Goal: Task Accomplishment & Management: Use online tool/utility

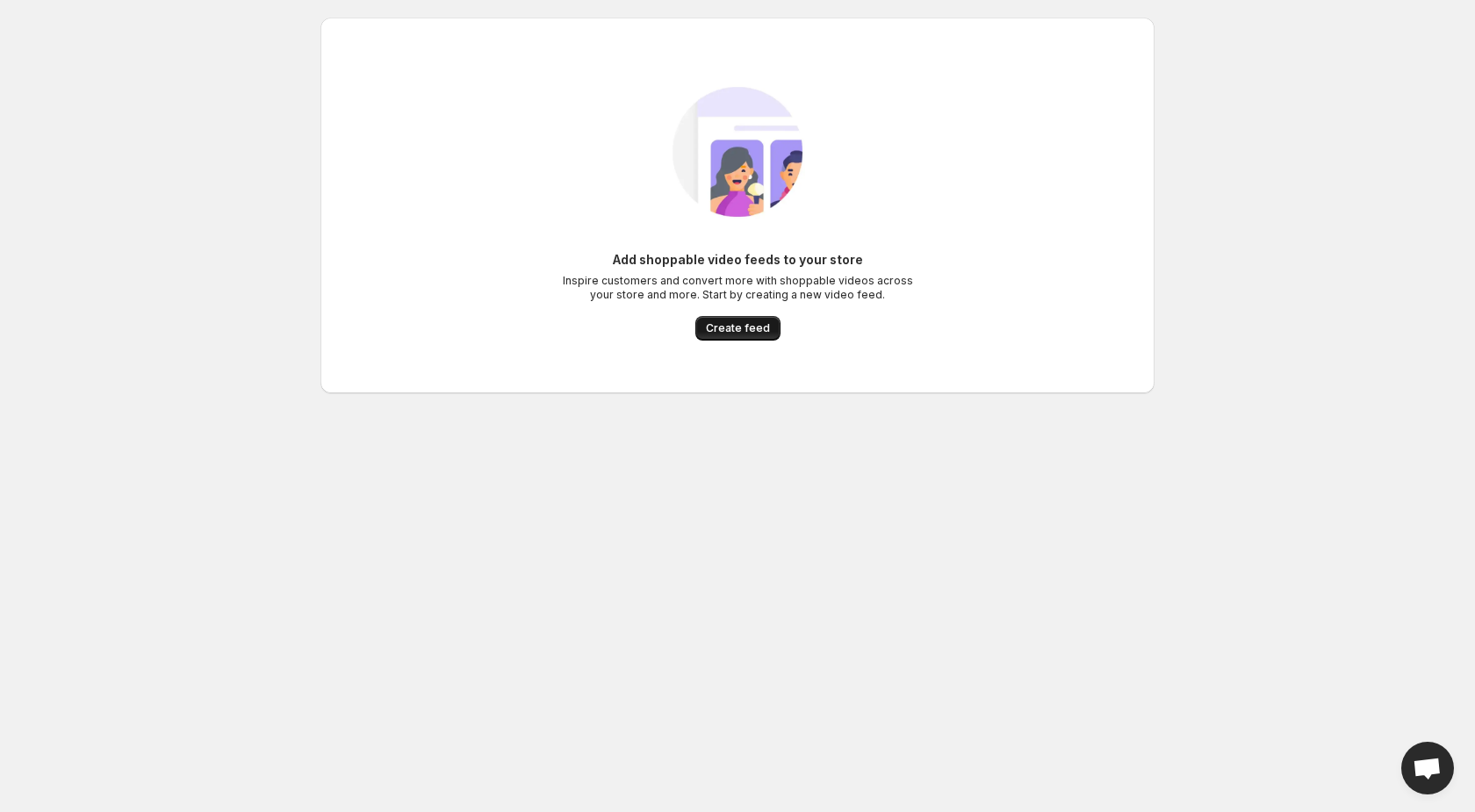
click at [738, 326] on span "Create feed" at bounding box center [738, 328] width 64 height 14
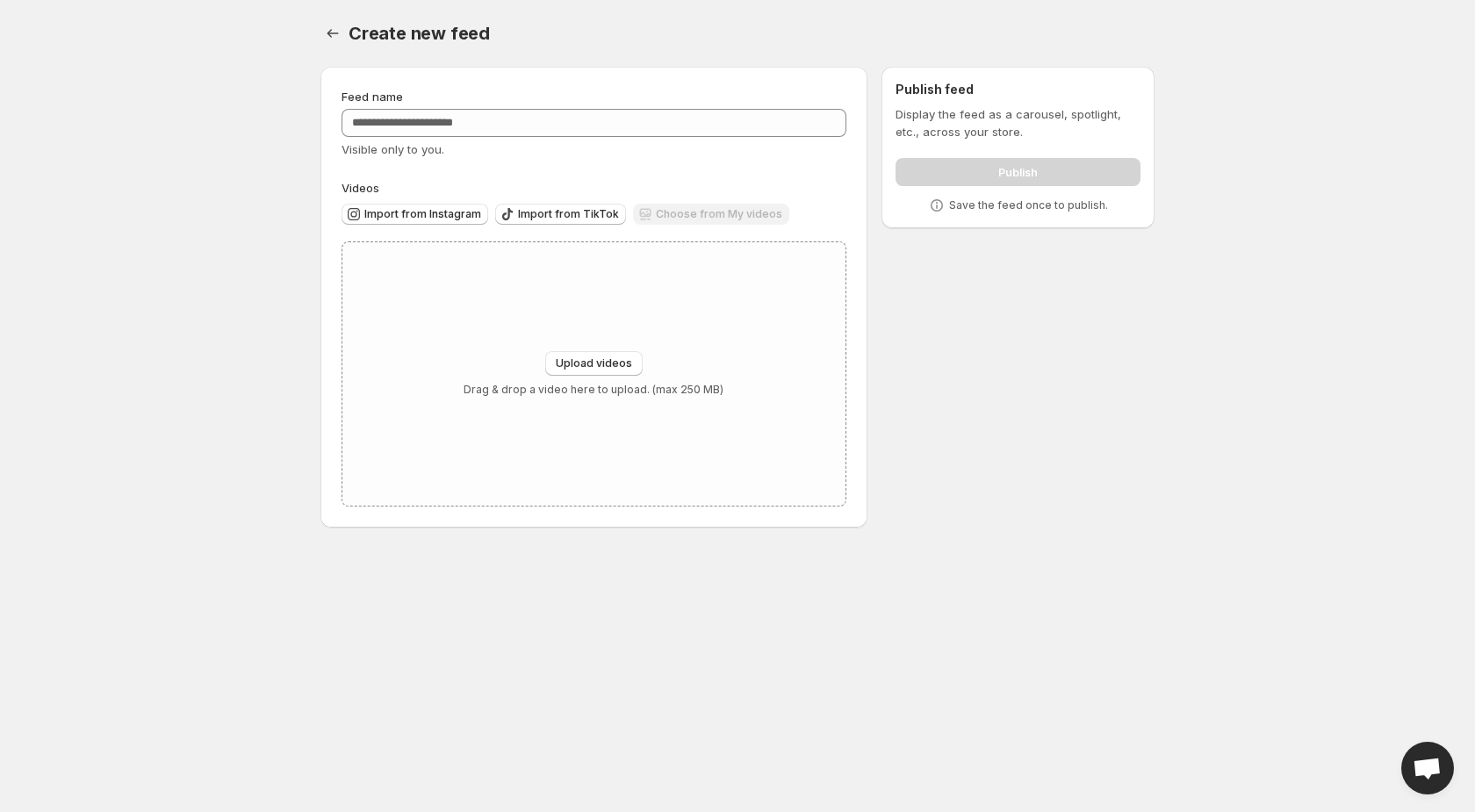
click at [404, 102] on div "Feed name" at bounding box center [594, 96] width 504 height 18
click at [496, 264] on div "Upload videos Drag & drop a video here to upload. (max 250 MB)" at bounding box center [594, 374] width 503 height 264
click at [703, 104] on div "Feed name" at bounding box center [594, 96] width 504 height 18
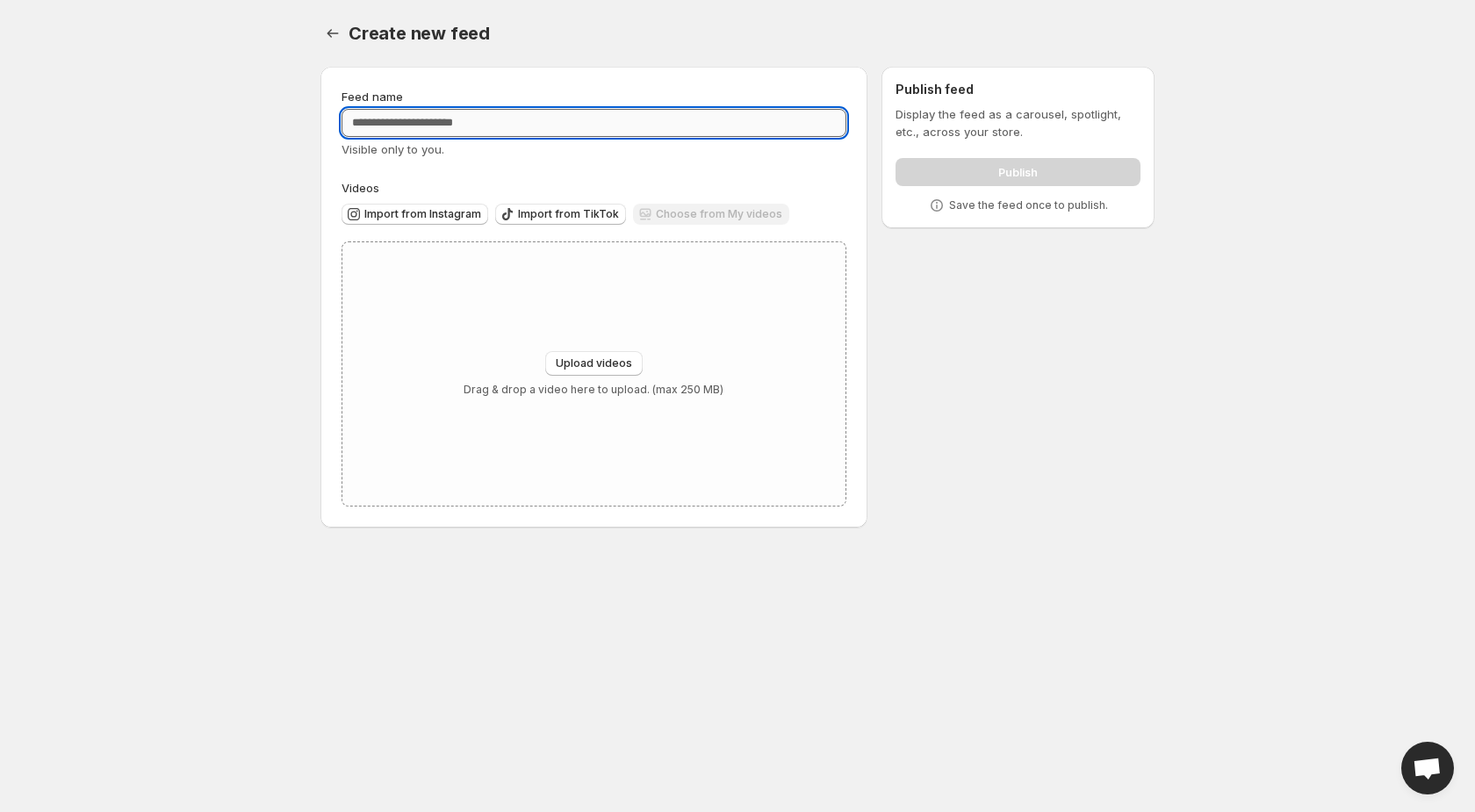
click at [697, 126] on input "Feed name" at bounding box center [594, 123] width 504 height 28
type input "*"
type input "***"
click at [1037, 209] on p "Save the feed once to publish." at bounding box center [1028, 205] width 159 height 14
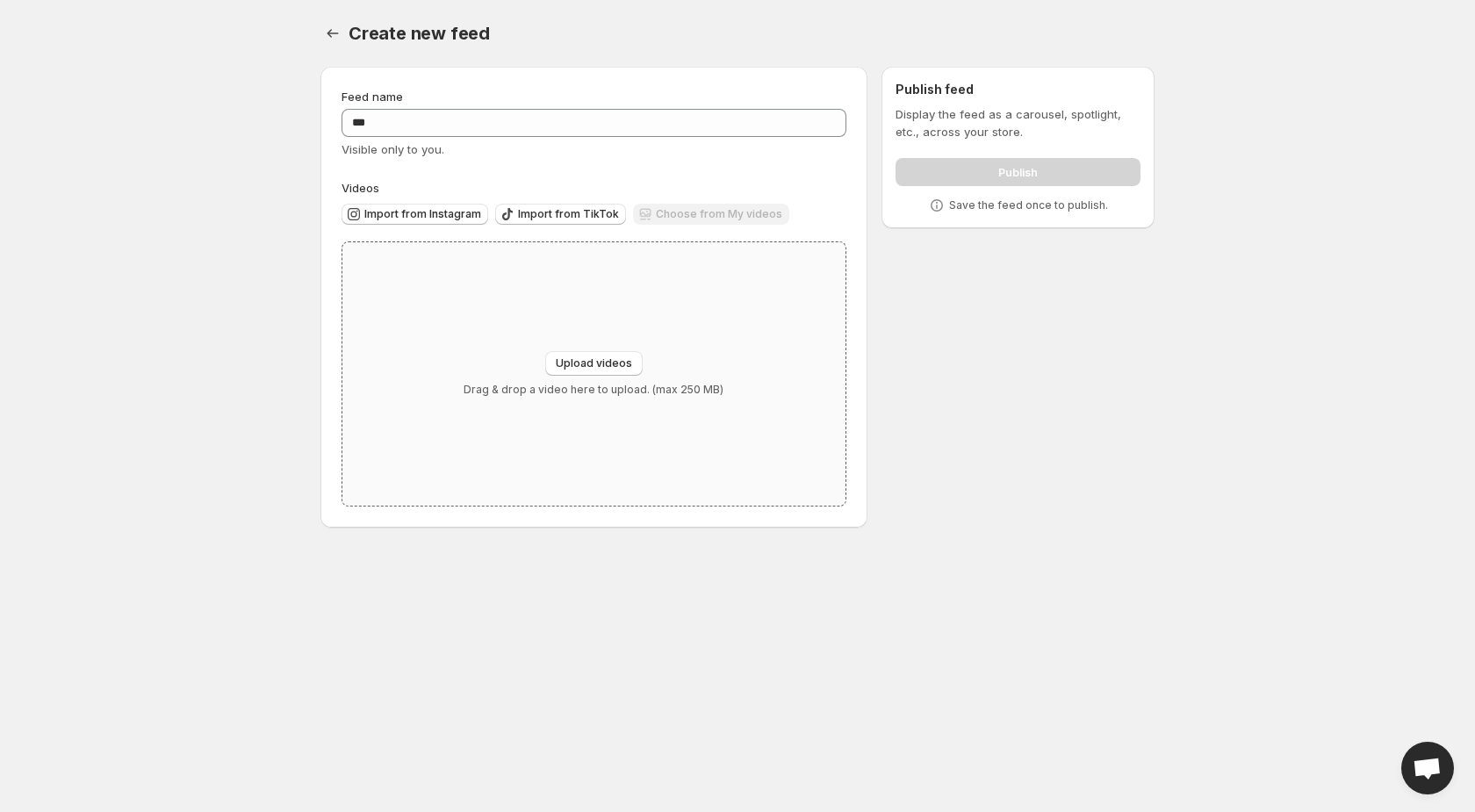
click at [761, 375] on div "Upload videos Drag & drop a video here to upload. (max 250 MB)" at bounding box center [594, 374] width 503 height 264
click at [455, 361] on div "Upload videos Drag & drop a video here to upload. (max 250 MB)" at bounding box center [594, 374] width 503 height 264
type input "**********"
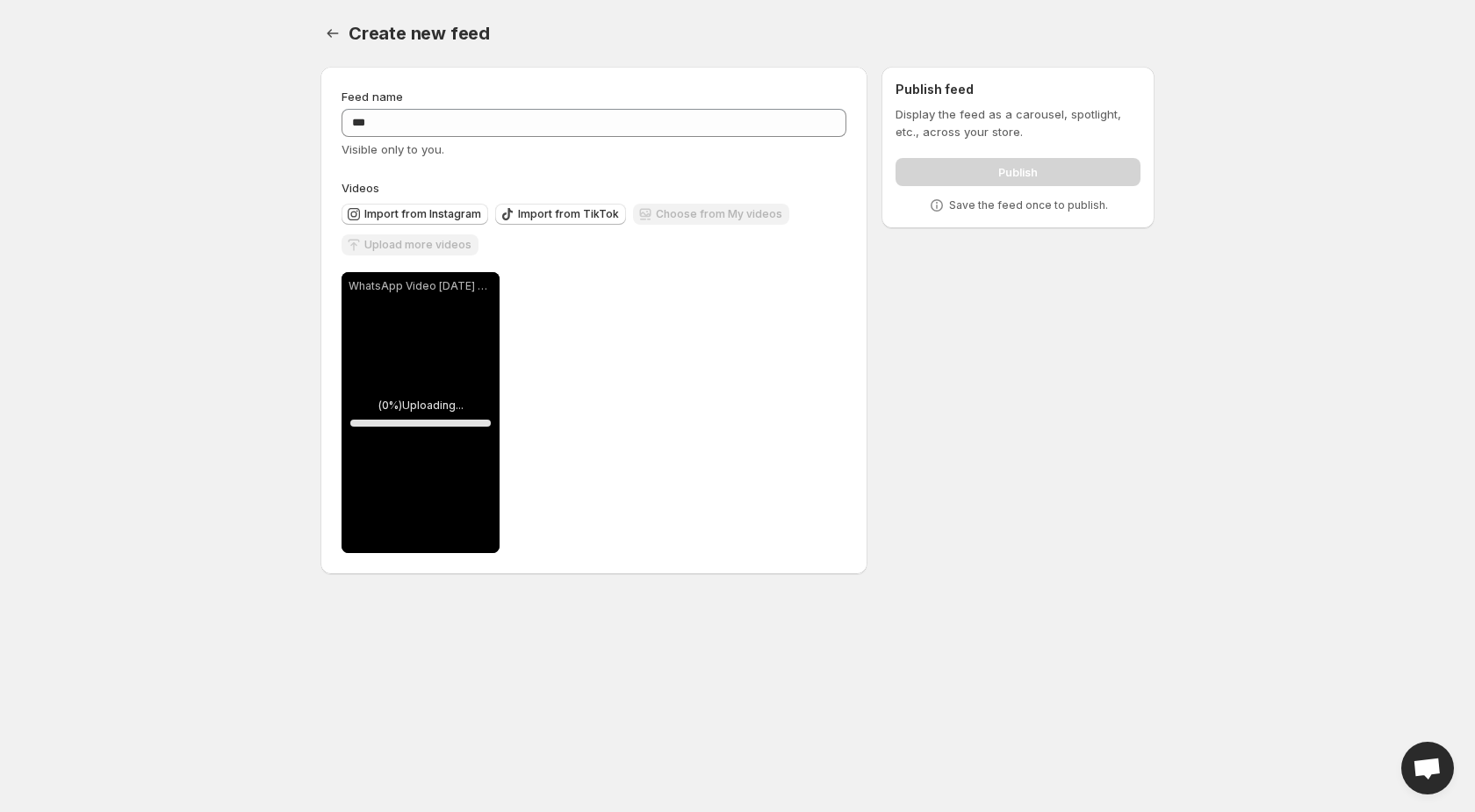
click at [537, 103] on div "Feed name" at bounding box center [594, 96] width 504 height 18
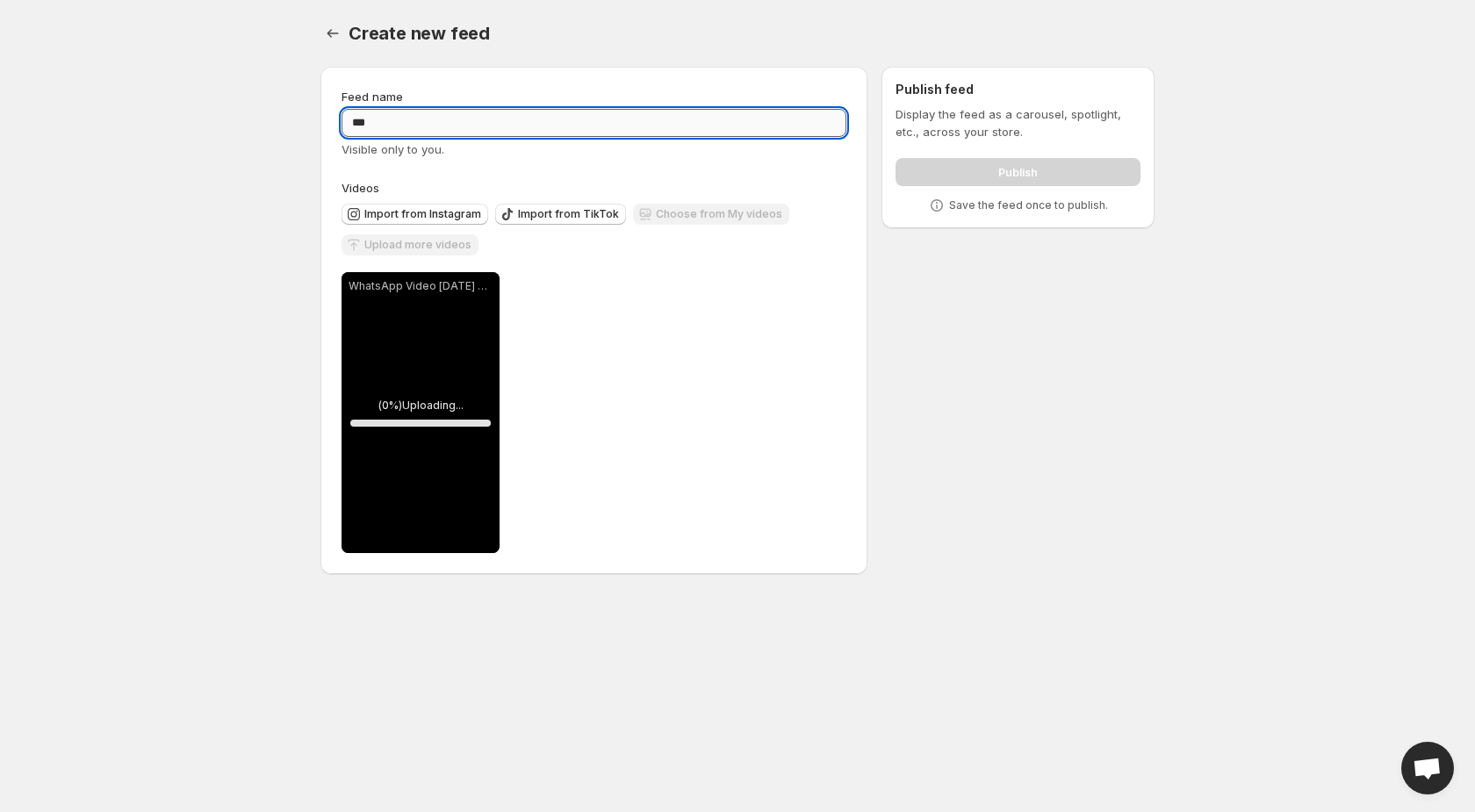
click at [532, 129] on input "***" at bounding box center [594, 123] width 504 height 28
type input "*"
type input "**********"
click at [923, 344] on div "**********" at bounding box center [730, 323] width 848 height 542
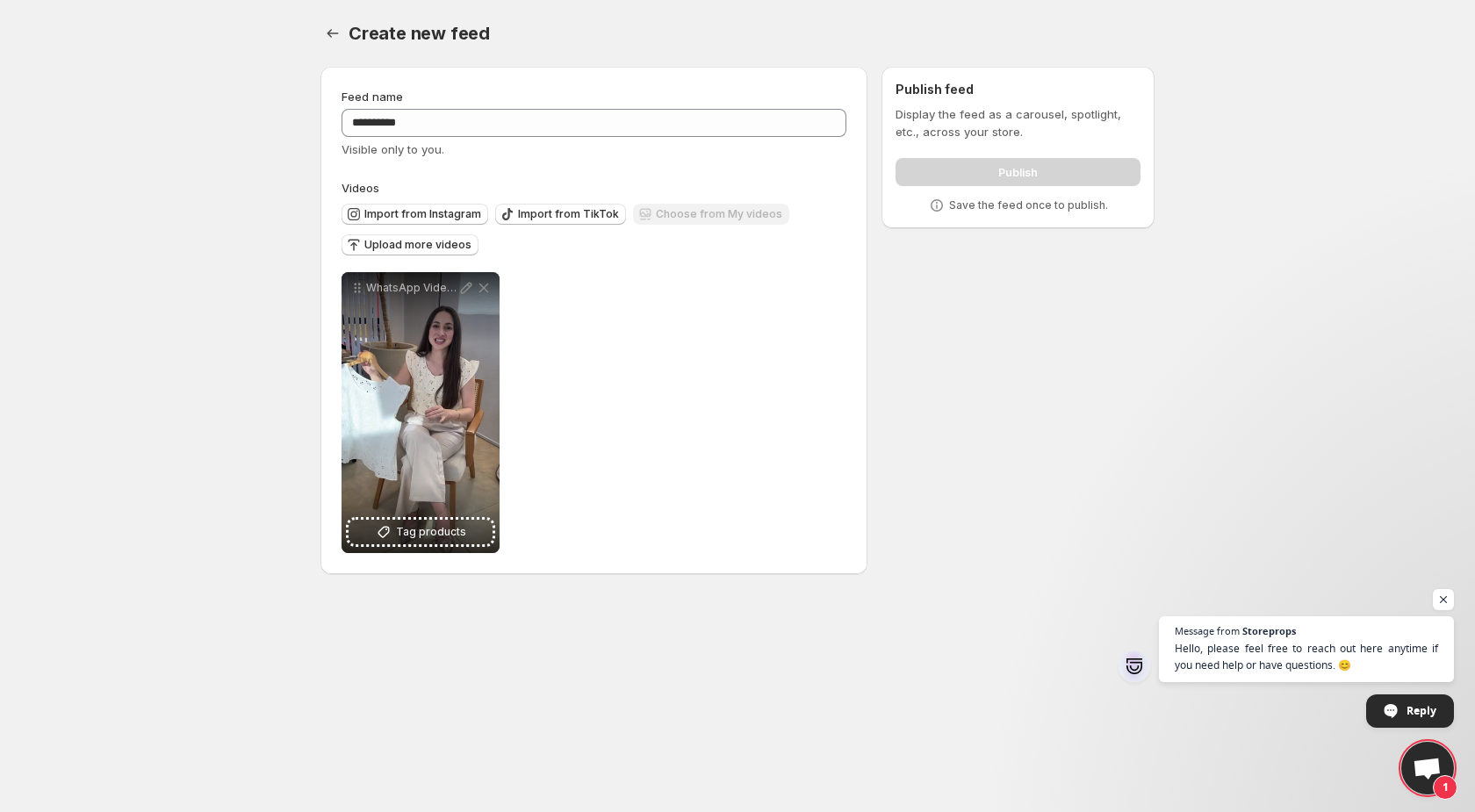
click at [937, 183] on div "Publish" at bounding box center [1018, 168] width 245 height 35
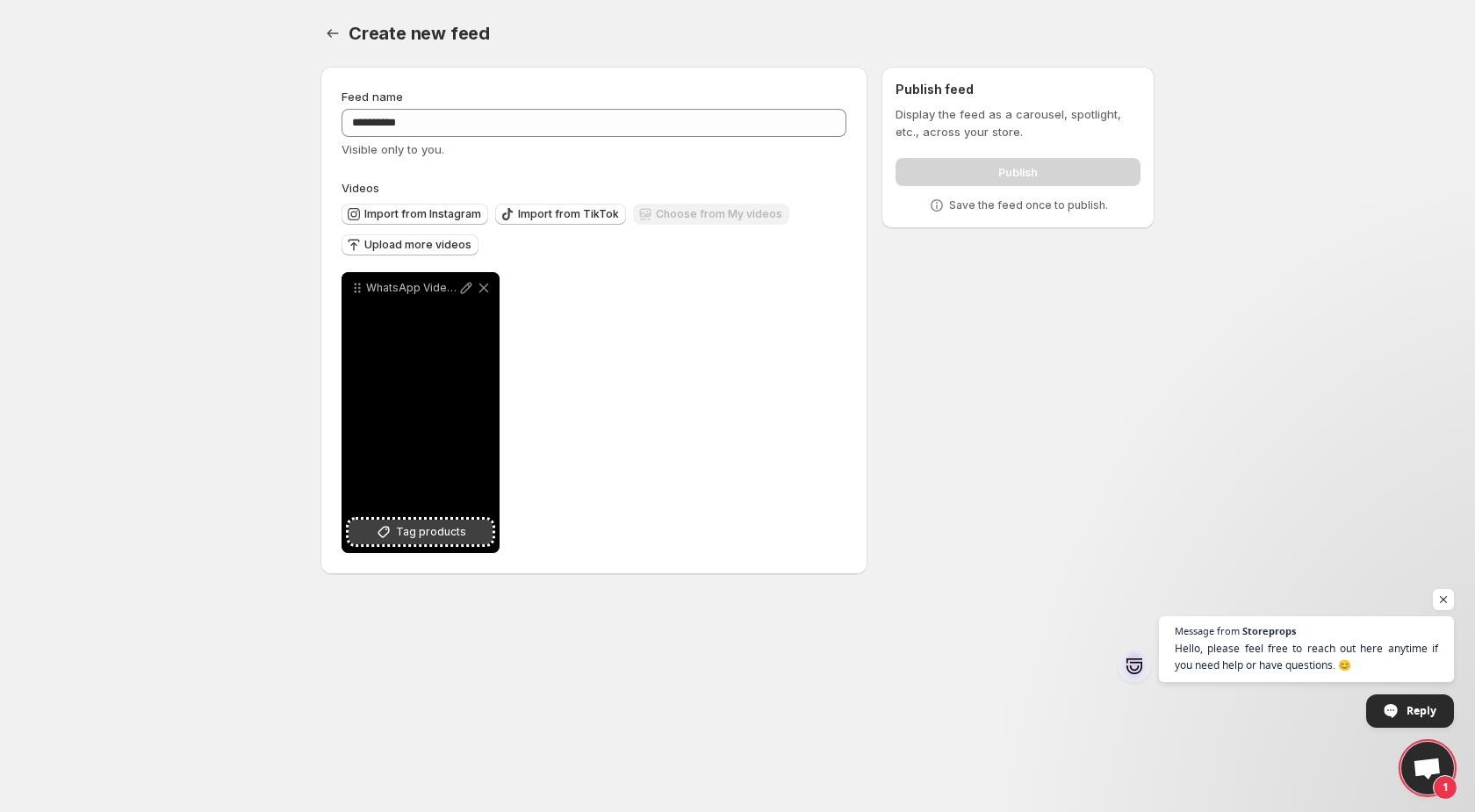
click at [451, 532] on span "Tag products" at bounding box center [431, 532] width 70 height 18
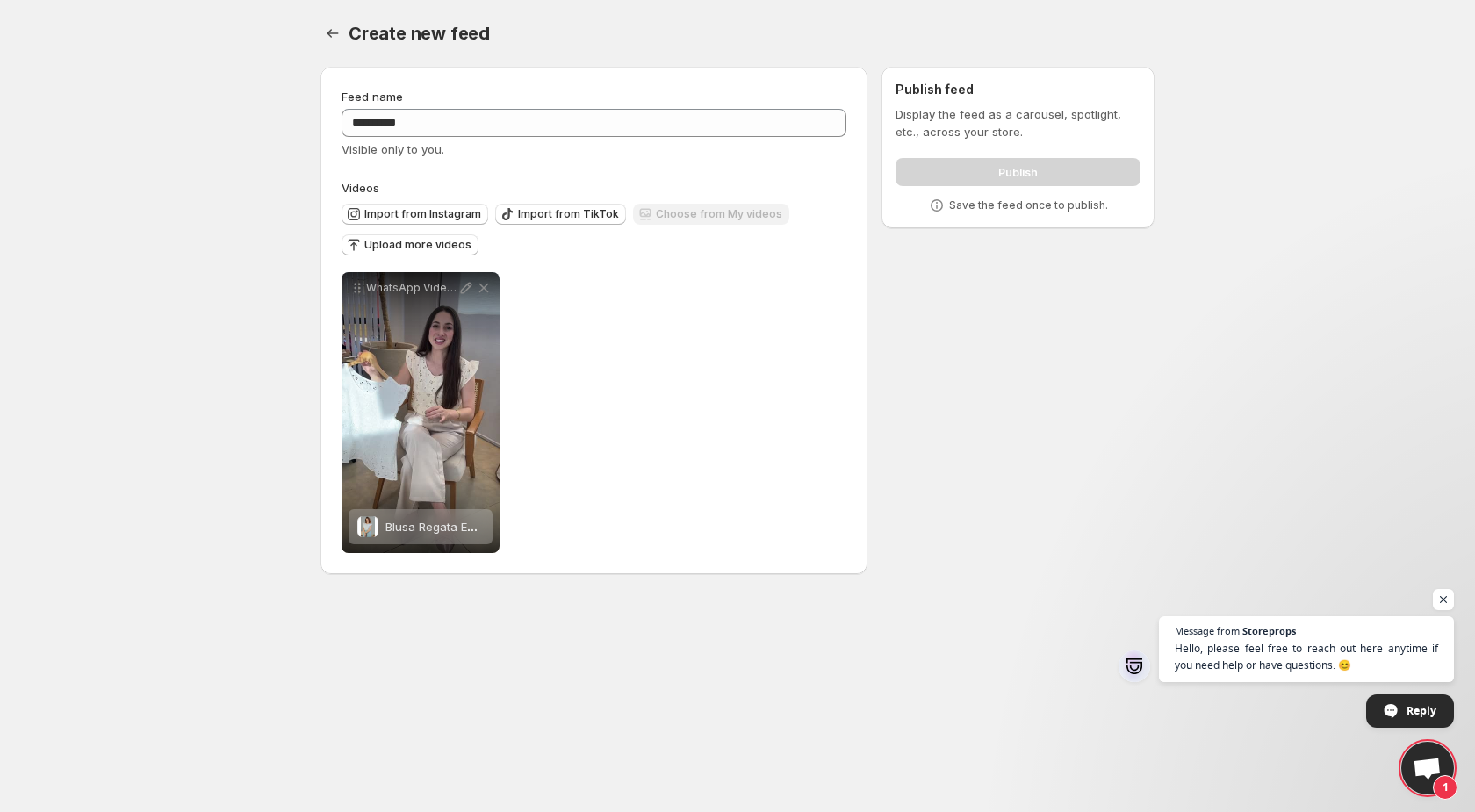
click at [962, 149] on div "Display the feed as a carousel, spotlight, etc., across your store. Publish Sav…" at bounding box center [1018, 160] width 245 height 109
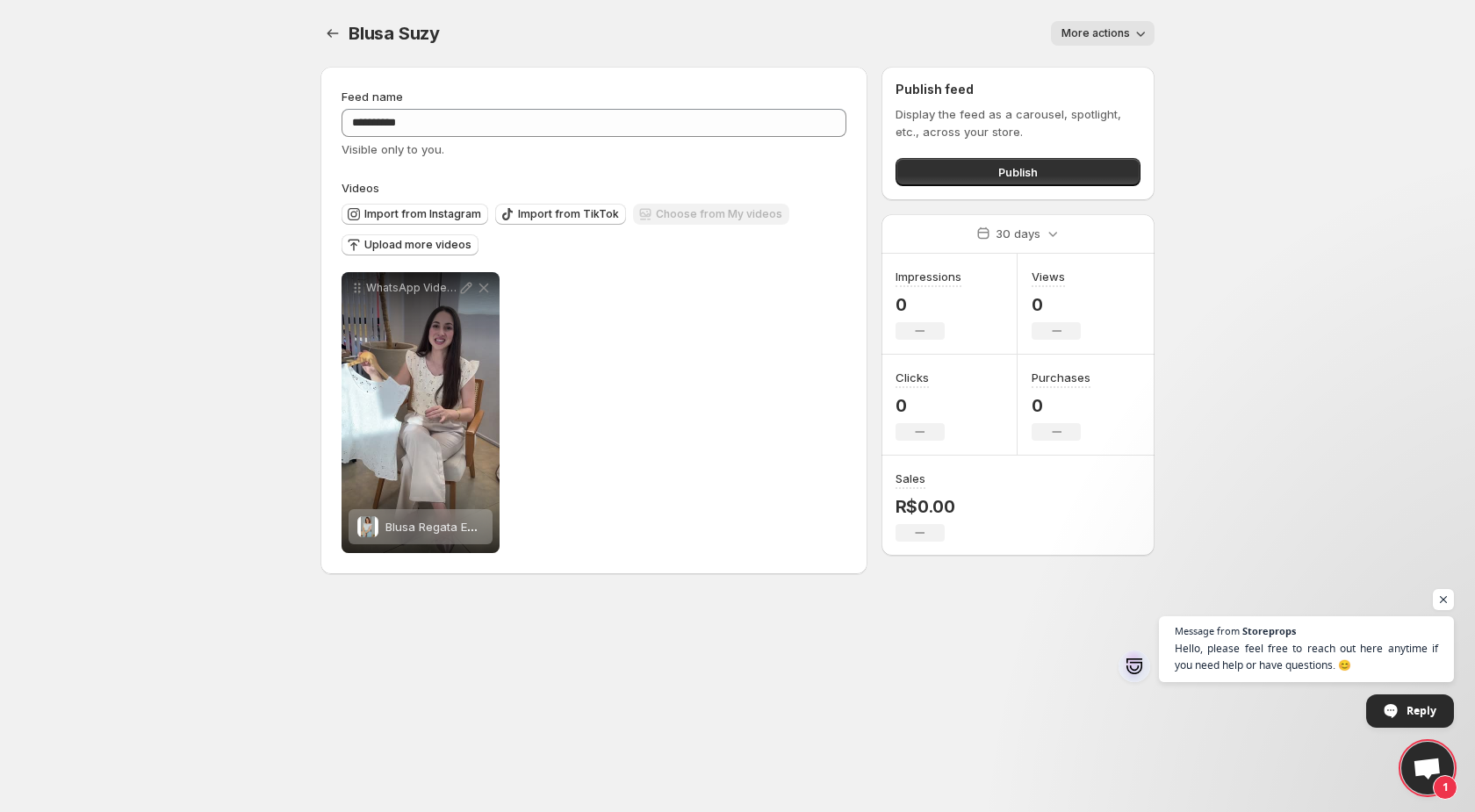
click at [1010, 156] on div "Publish" at bounding box center [1018, 168] width 245 height 35
click at [1006, 167] on span "Publish" at bounding box center [1017, 172] width 40 height 18
click at [324, 33] on icon "Settings" at bounding box center [333, 33] width 18 height 18
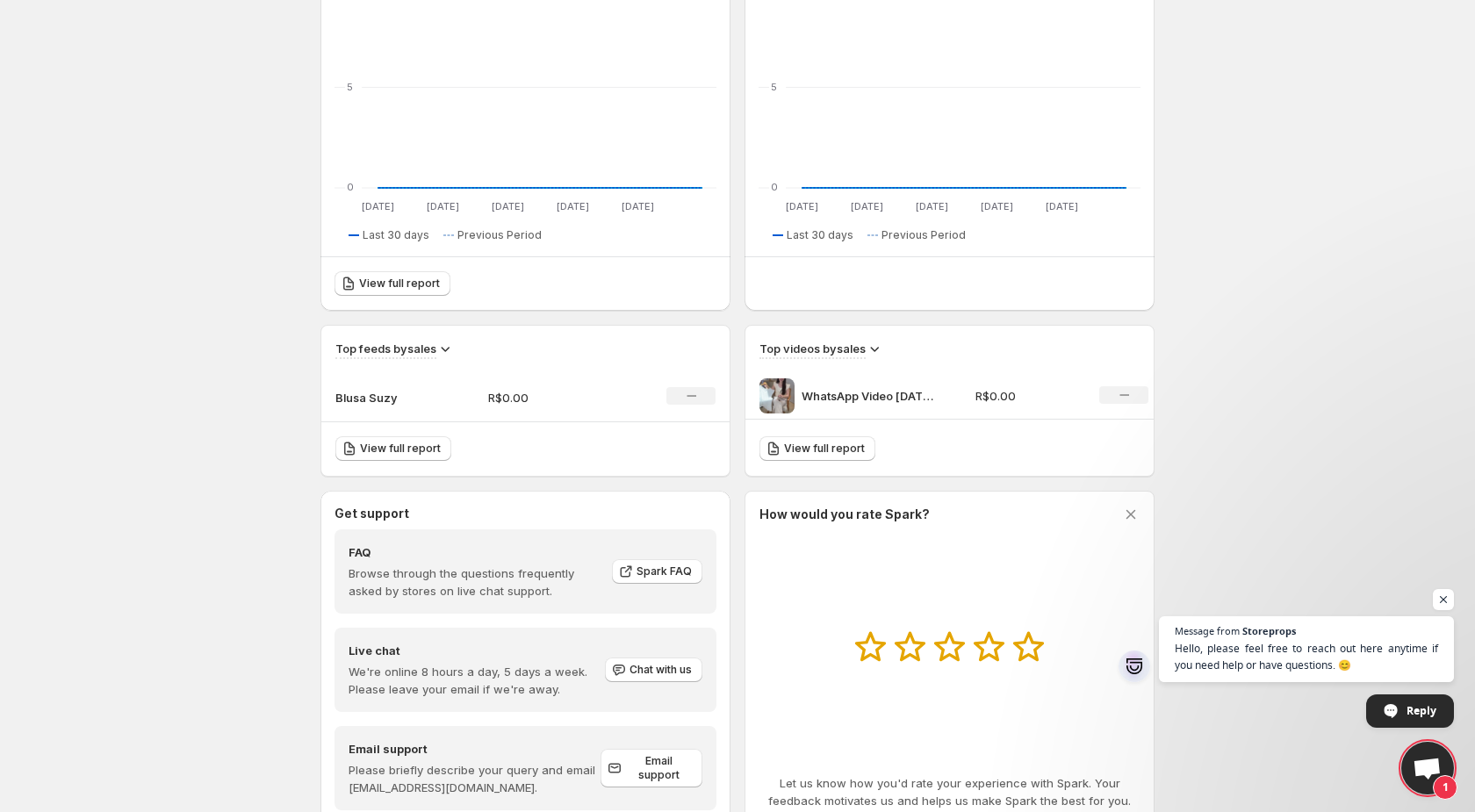
scroll to position [349, 0]
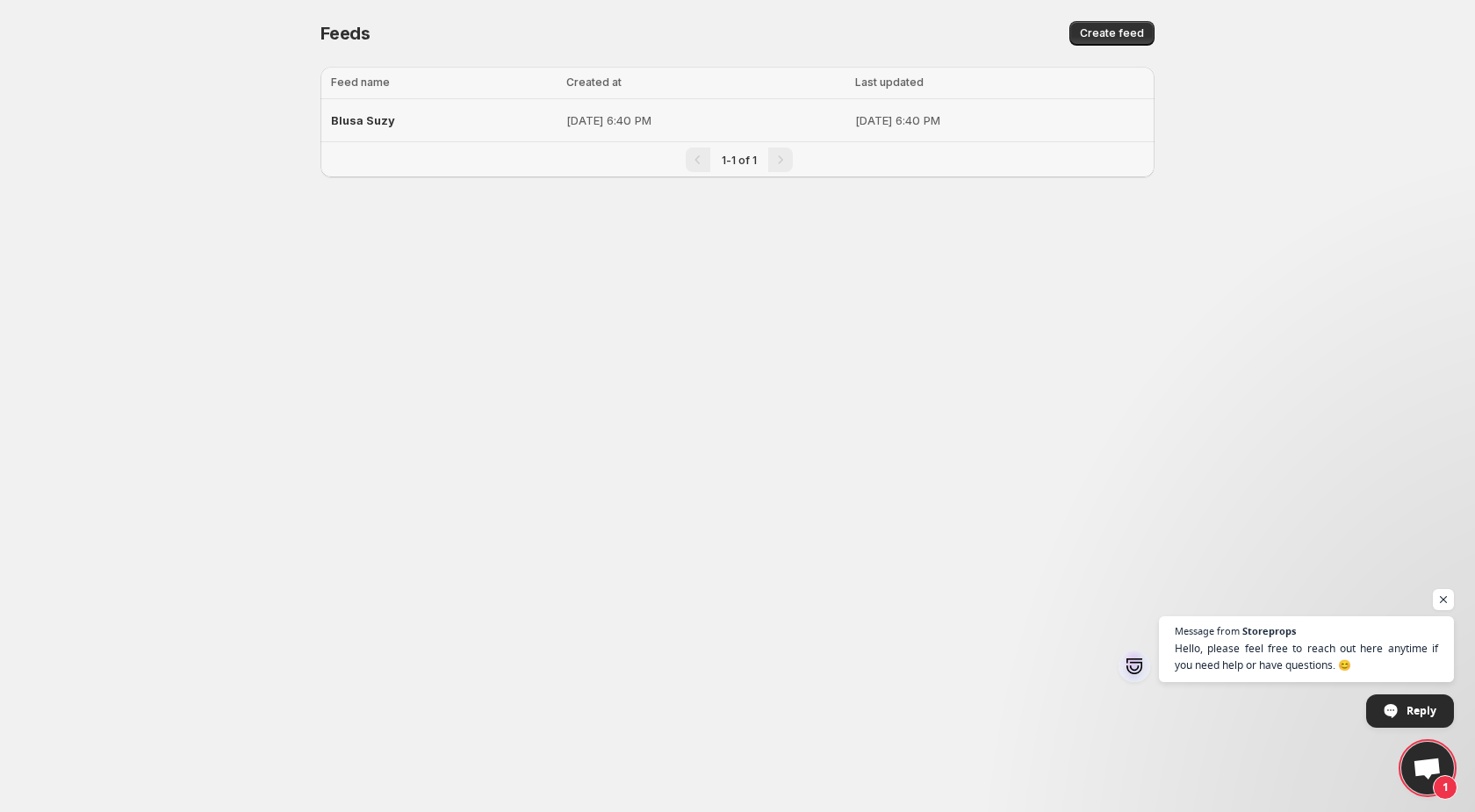
click at [664, 112] on p "Sep 22, 2025, 6:40 PM" at bounding box center [706, 121] width 278 height 18
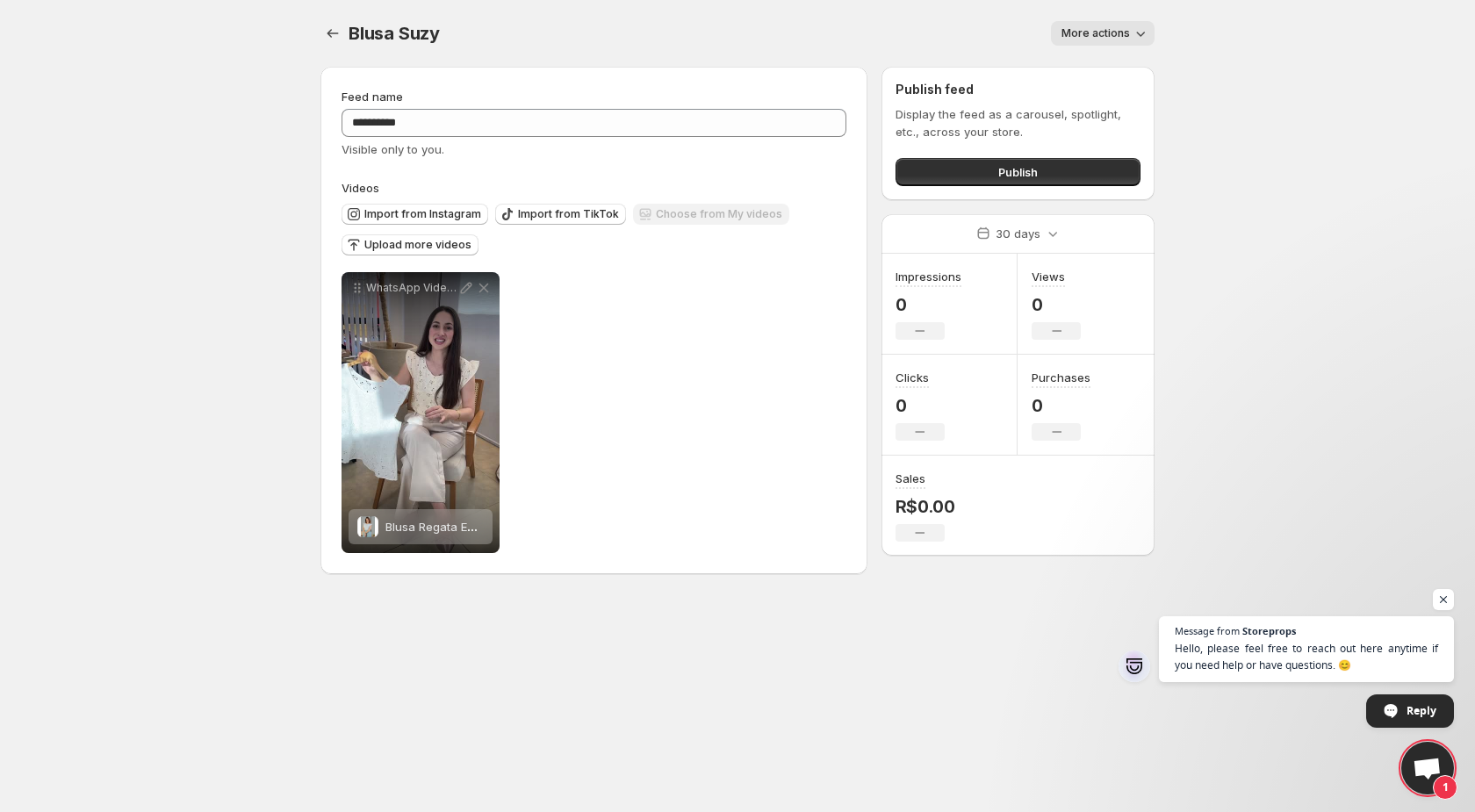
click at [984, 151] on div "Publish" at bounding box center [1018, 168] width 245 height 35
click at [984, 169] on button "Publish" at bounding box center [1018, 171] width 245 height 28
click at [328, 47] on div "Blusa Suzy. This page is ready Blusa Suzy More actions More actions More actions" at bounding box center [737, 33] width 834 height 67
click at [328, 41] on icon "Settings" at bounding box center [333, 33] width 18 height 18
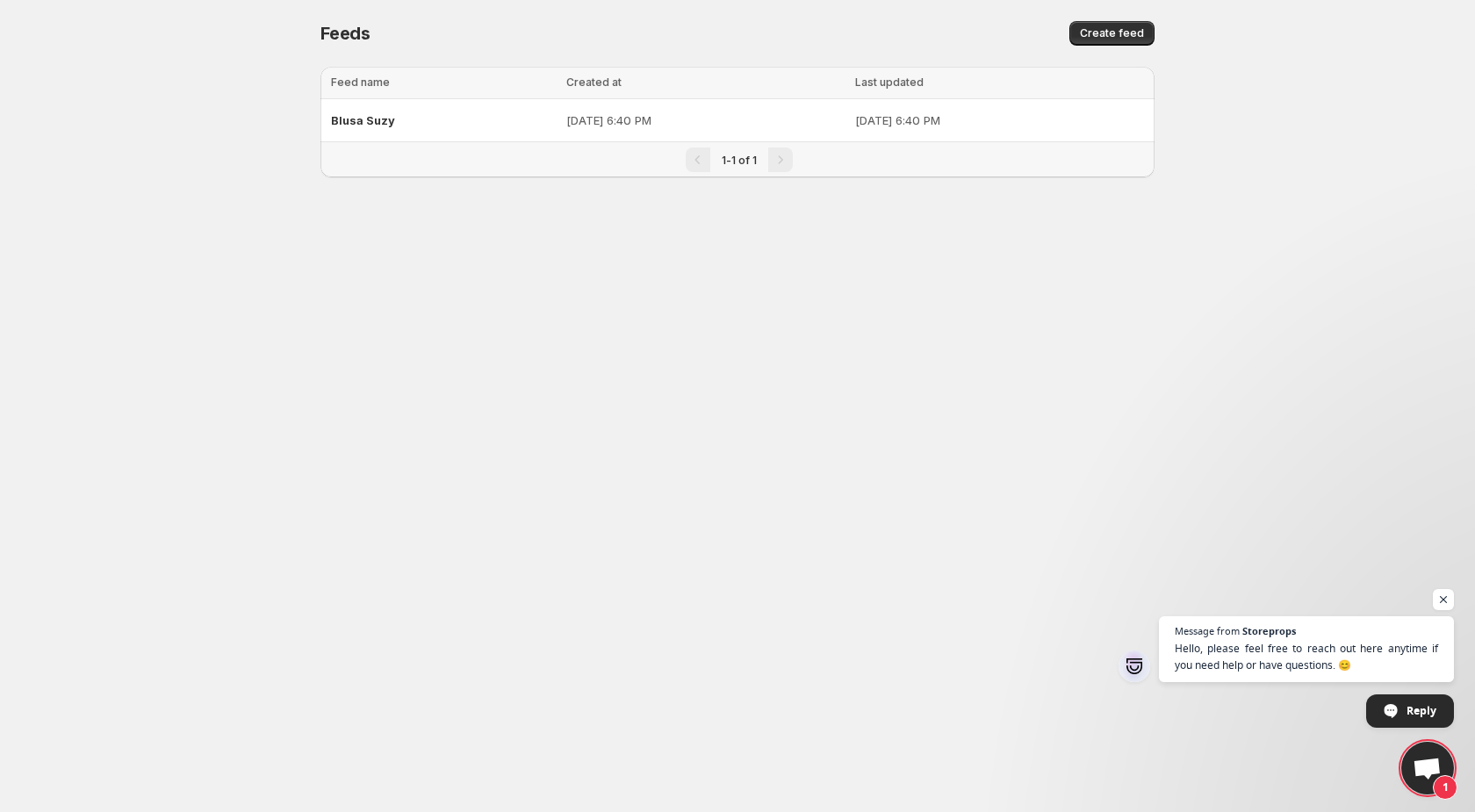
click at [1095, 17] on div "Feeds. This page is ready Feeds Create feed" at bounding box center [737, 33] width 834 height 67
click at [1095, 24] on button "Create feed" at bounding box center [1111, 33] width 85 height 24
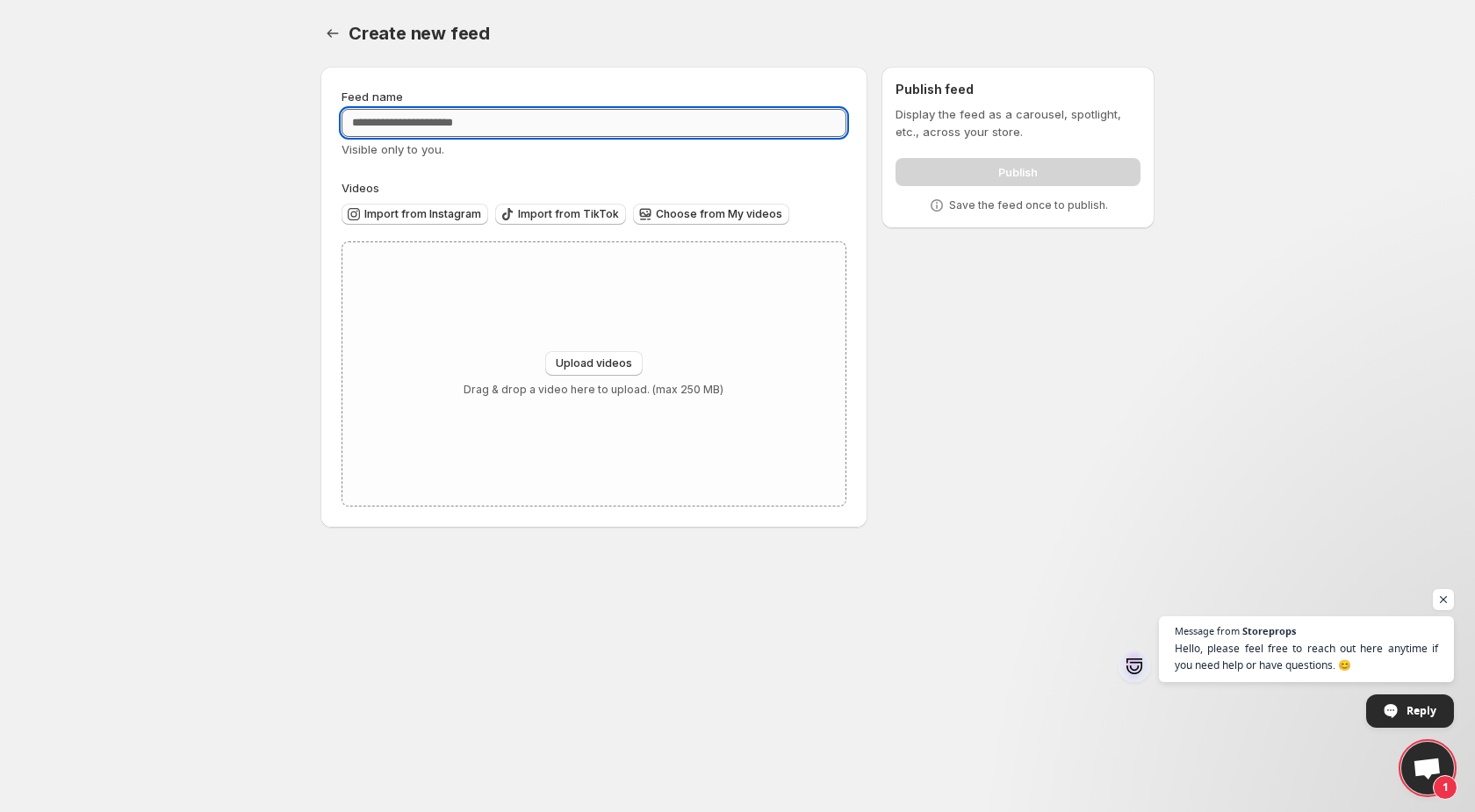
click at [603, 124] on input "Feed name" at bounding box center [594, 123] width 504 height 28
type input "***"
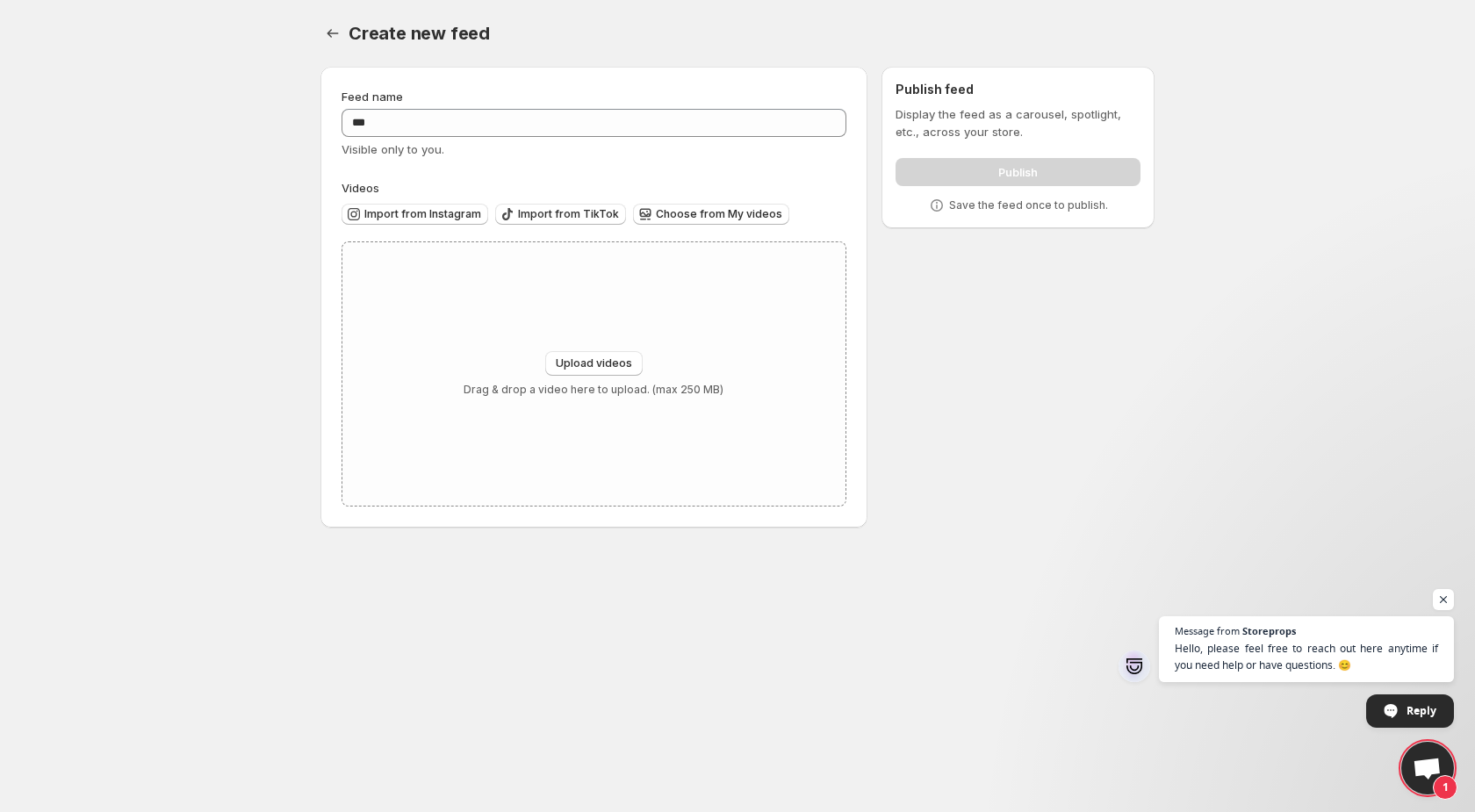
click at [396, 169] on div "Feed name *** Visible only to you. Videos Import from Instagram Import from Tik…" at bounding box center [594, 297] width 504 height 419
click at [397, 209] on span "Import from Instagram" at bounding box center [423, 214] width 117 height 14
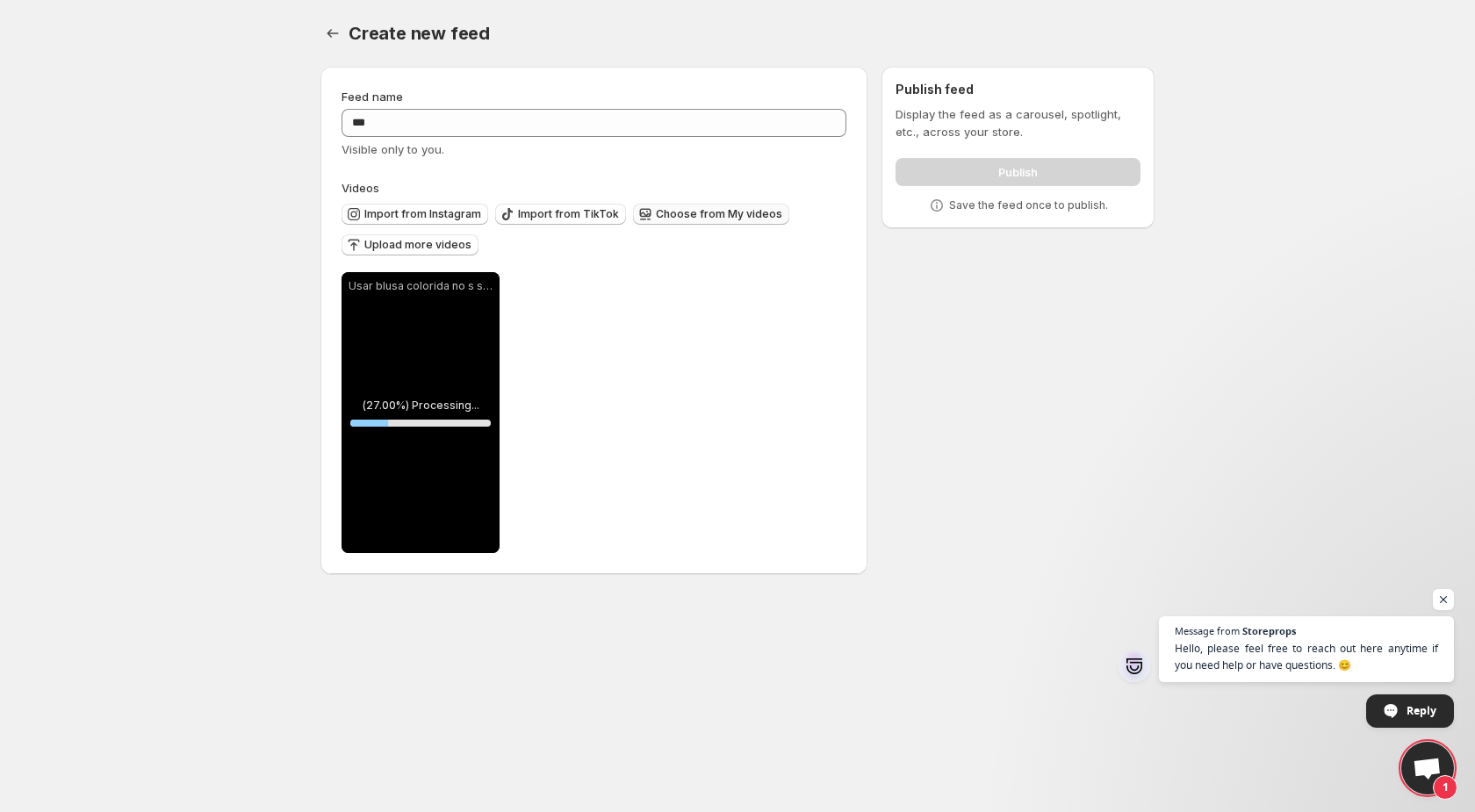
click at [726, 222] on button "Choose from My videos" at bounding box center [711, 214] width 157 height 21
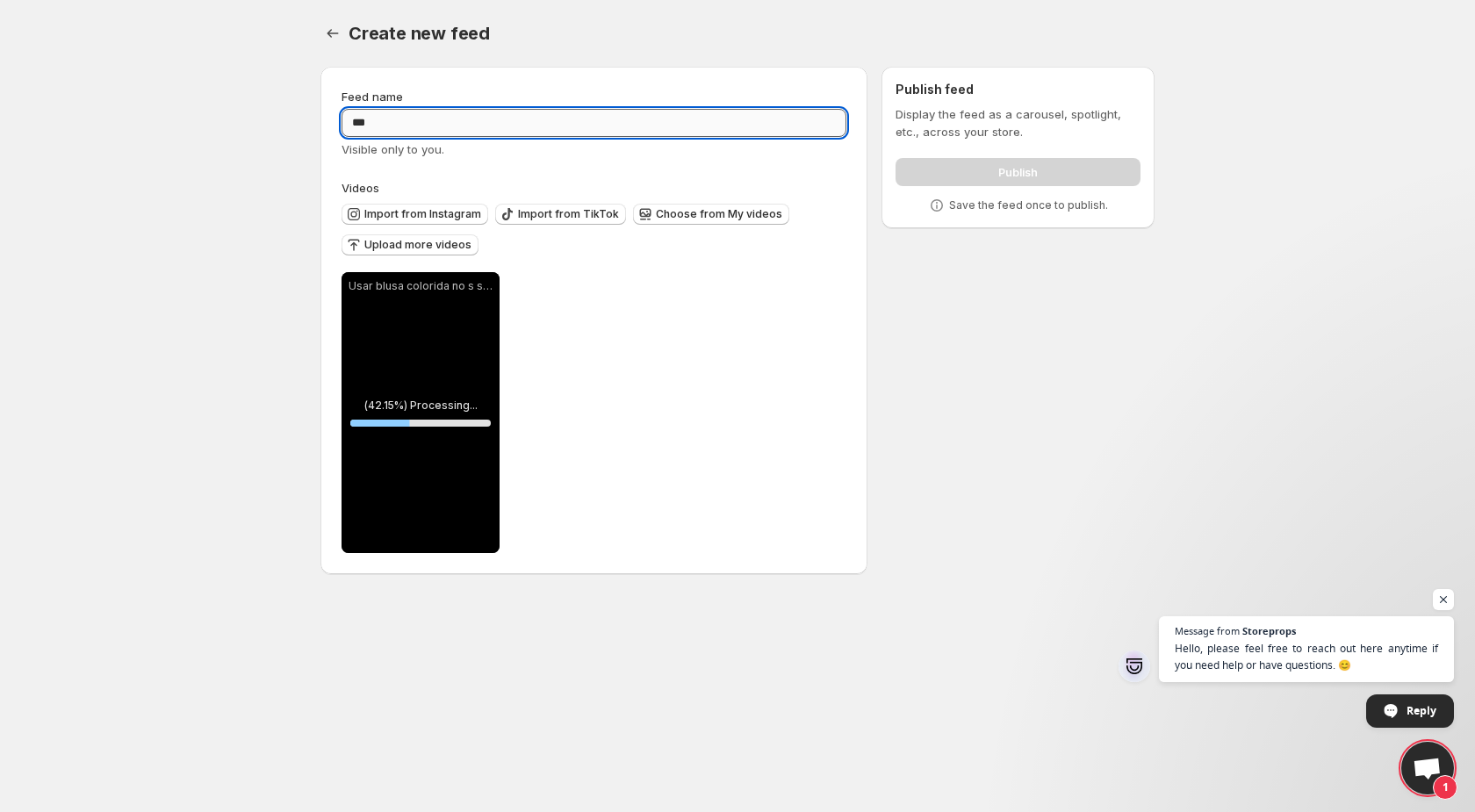
click at [685, 126] on input "***" at bounding box center [594, 123] width 504 height 28
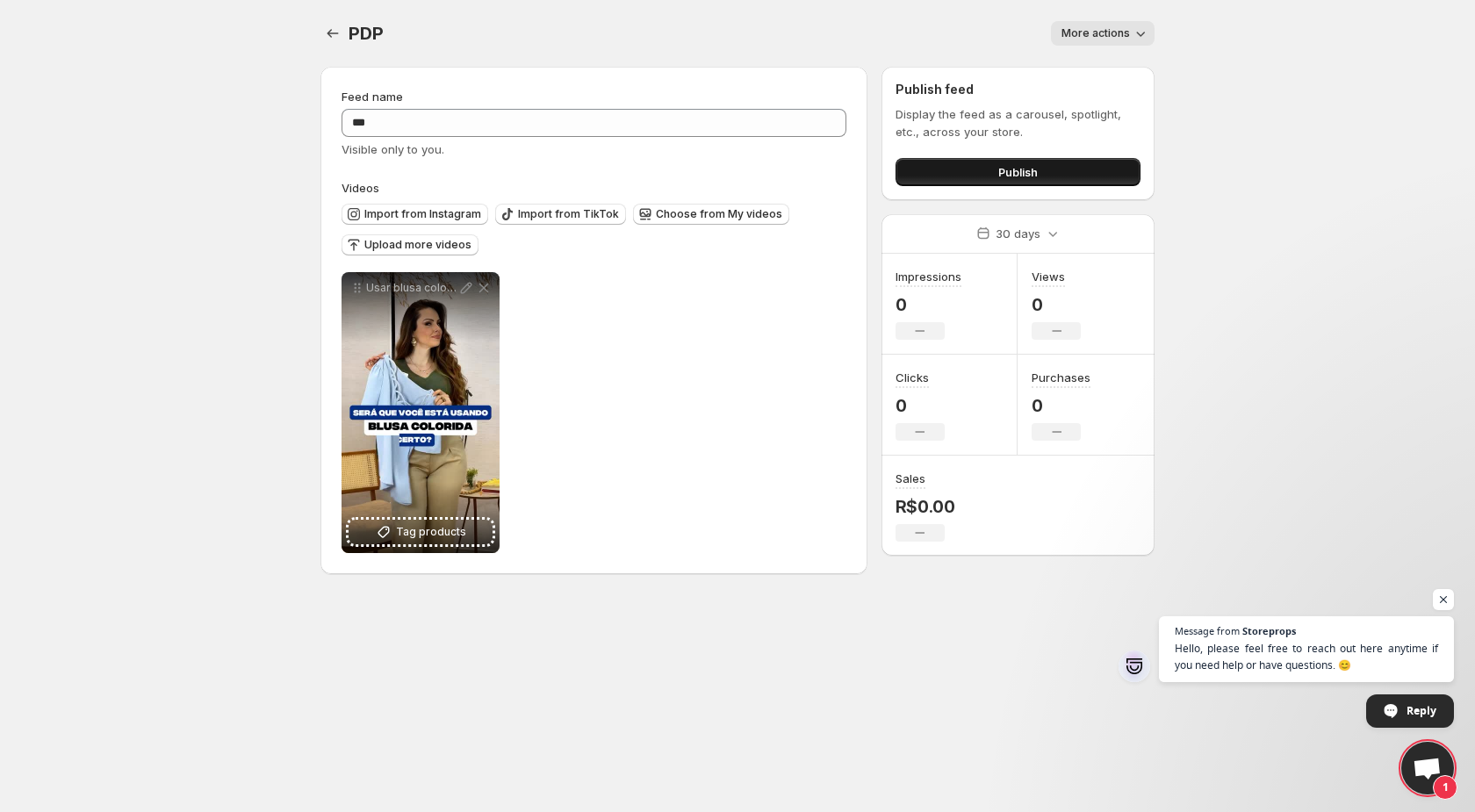
click at [975, 174] on button "Publish" at bounding box center [1018, 171] width 245 height 28
click at [328, 22] on button "Settings" at bounding box center [332, 33] width 24 height 24
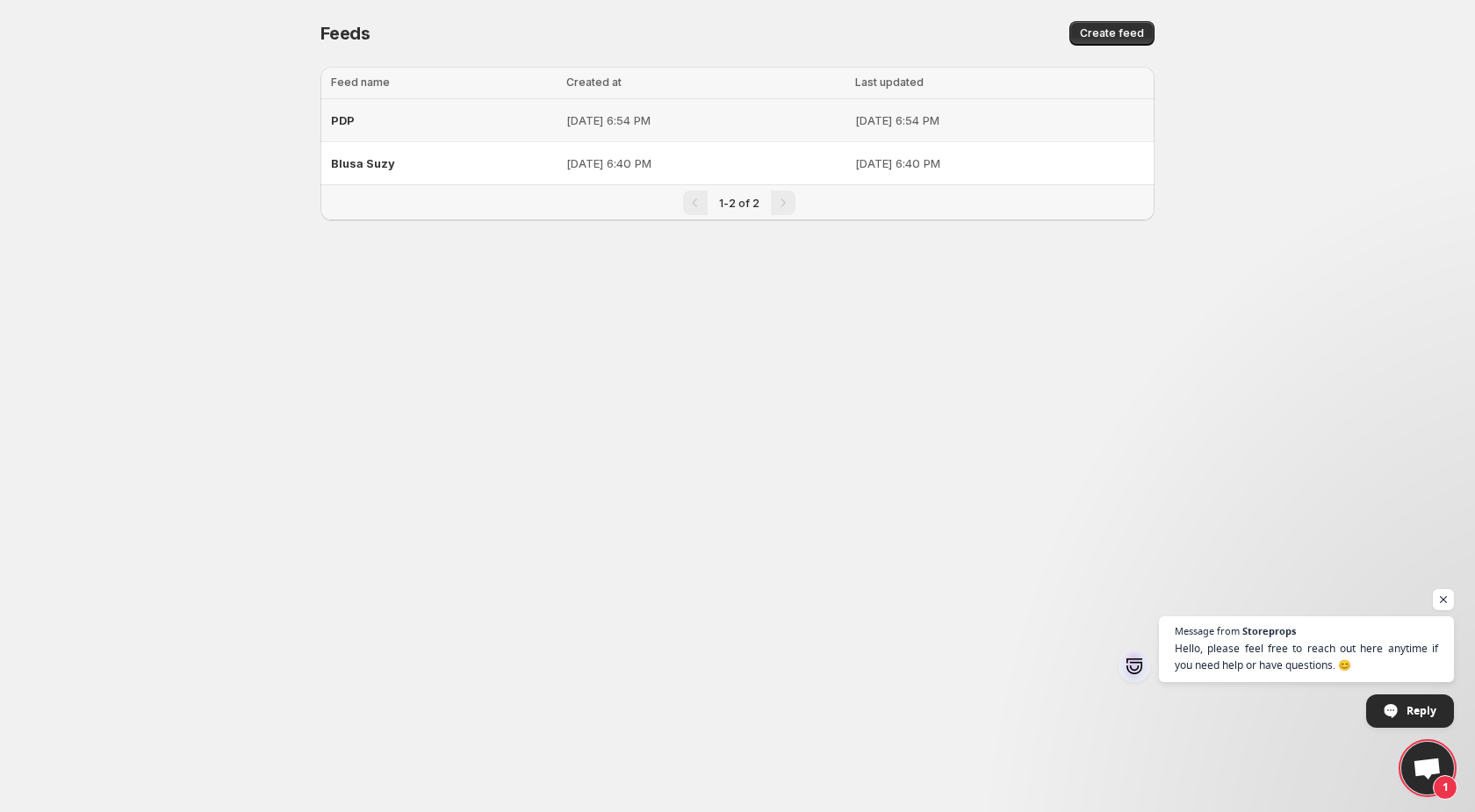
click at [424, 150] on div "Blusa Suzy" at bounding box center [443, 163] width 225 height 31
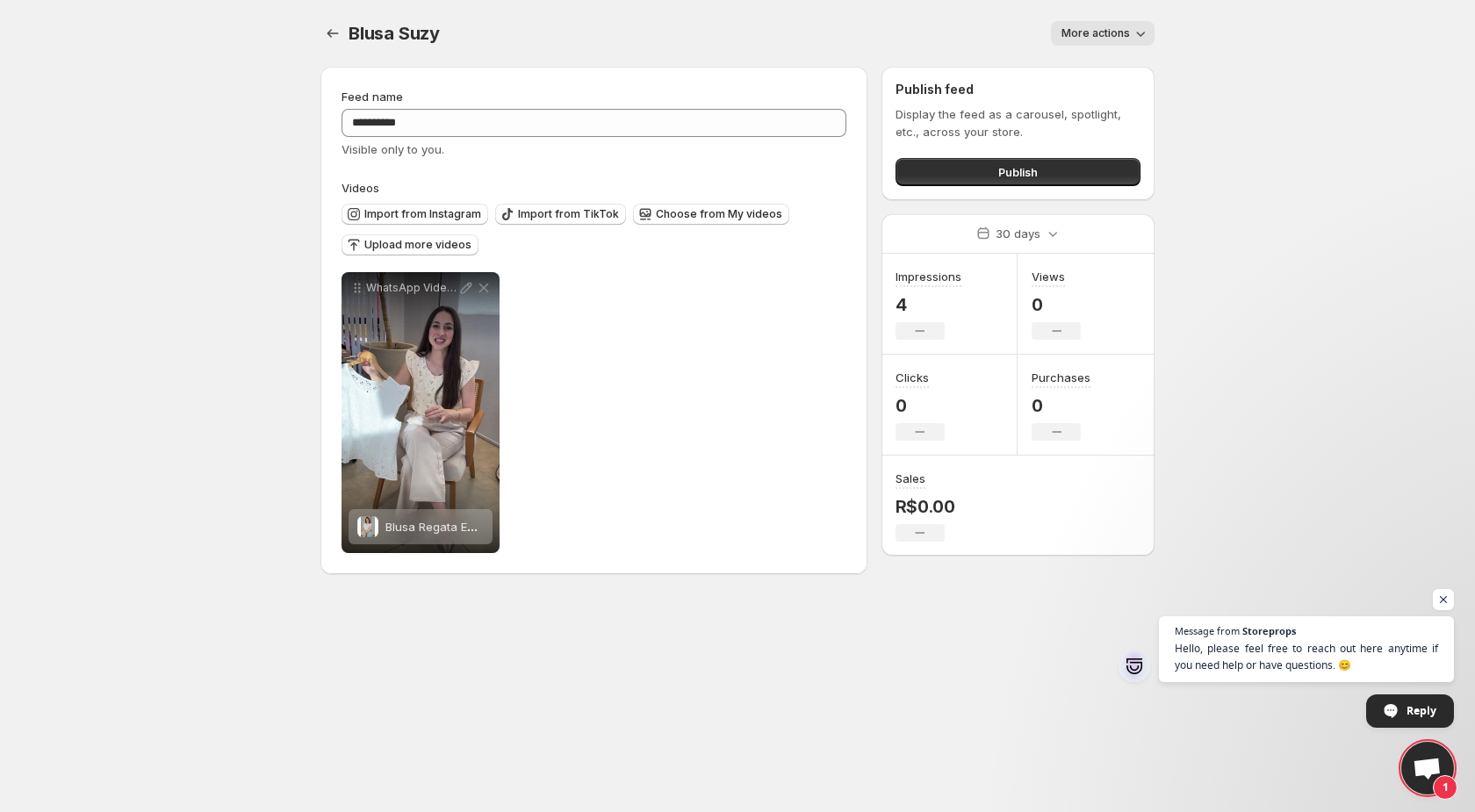
click at [1076, 50] on div "Blusa Suzy. This page is ready Blusa Suzy More actions More actions More actions" at bounding box center [737, 33] width 834 height 67
click at [1077, 40] on button "More actions" at bounding box center [1102, 33] width 103 height 24
click at [1057, 144] on div "Display the feed as a carousel, spotlight, etc., across your store. Publish" at bounding box center [1018, 145] width 245 height 81
click at [1049, 166] on button "Publish" at bounding box center [1018, 171] width 245 height 28
click at [1101, 29] on span "More actions" at bounding box center [1095, 33] width 68 height 14
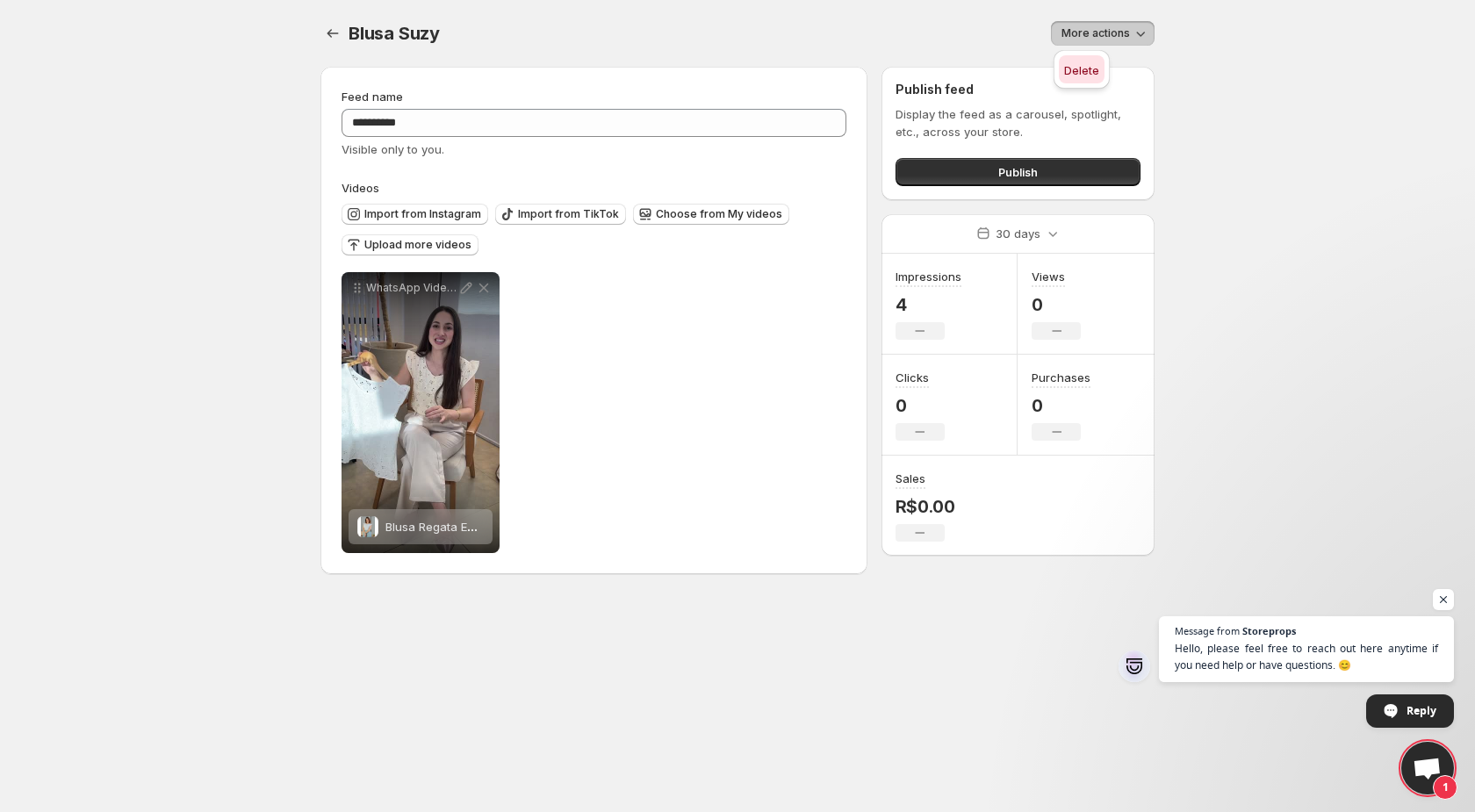
click at [1077, 76] on span "Delete" at bounding box center [1082, 70] width 35 height 18
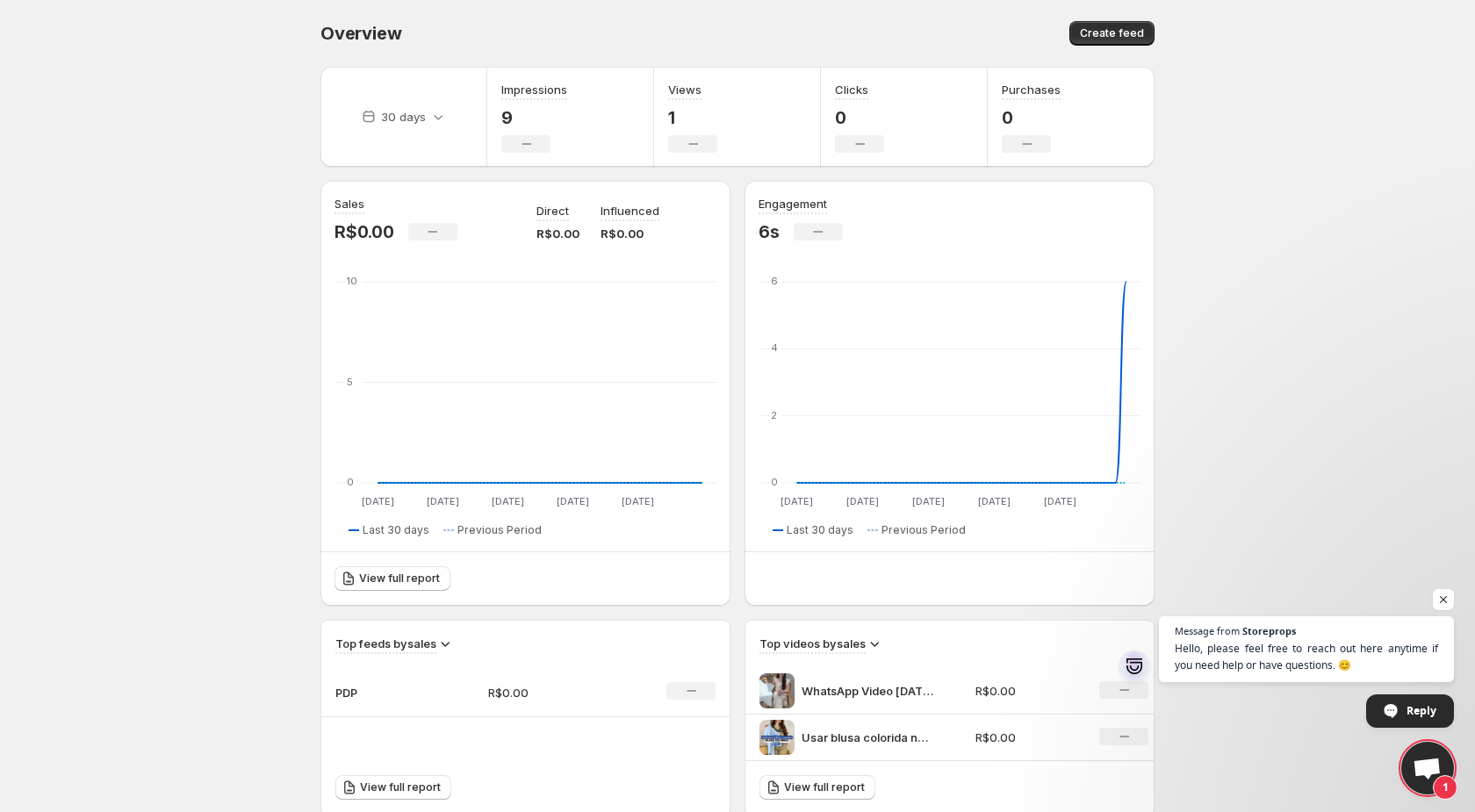
scroll to position [2, 0]
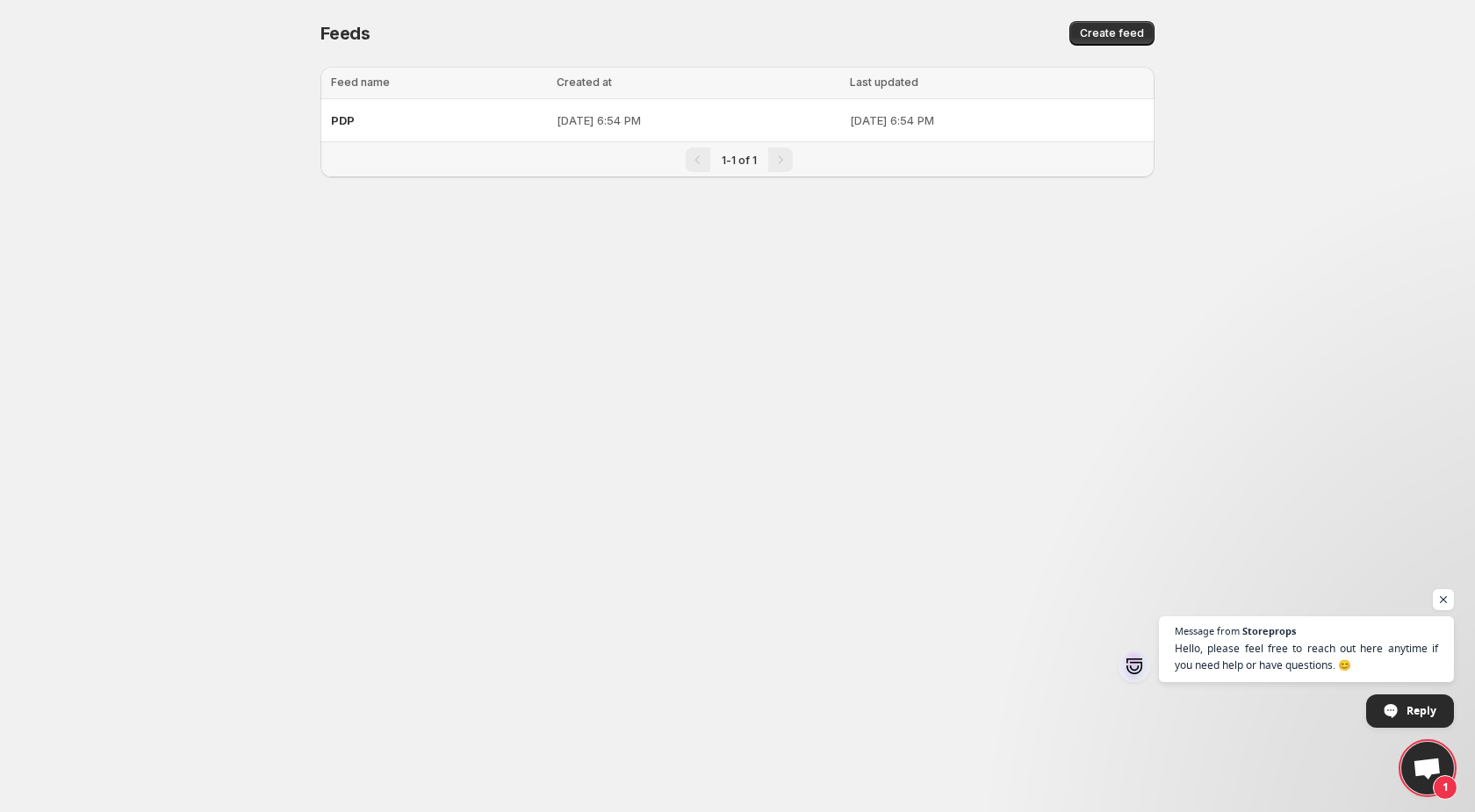
click at [523, 142] on div "1-1 of 1" at bounding box center [737, 160] width 834 height 35
click at [459, 112] on div "PDP" at bounding box center [438, 120] width 215 height 31
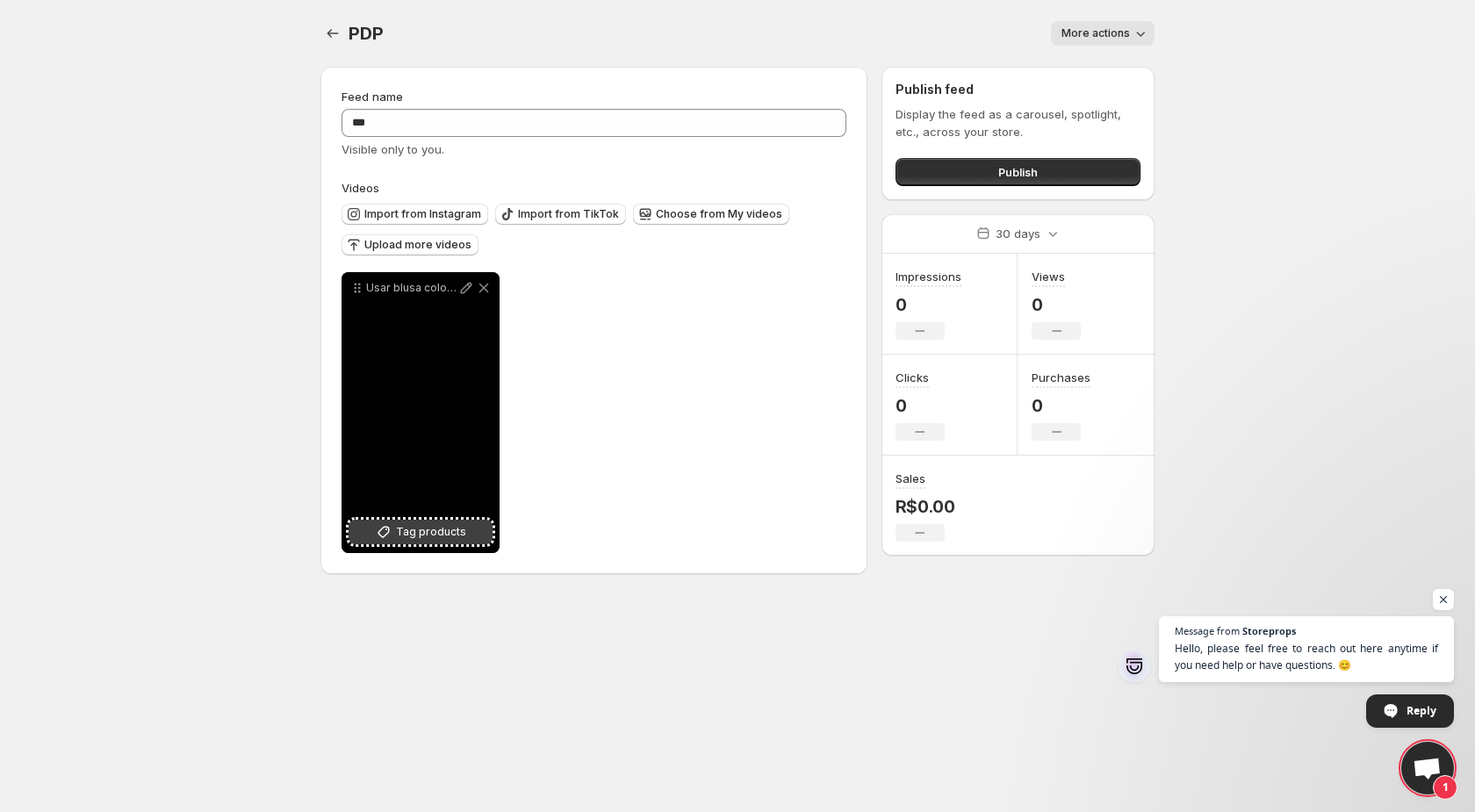
click at [457, 544] on button "Tag products" at bounding box center [421, 532] width 144 height 24
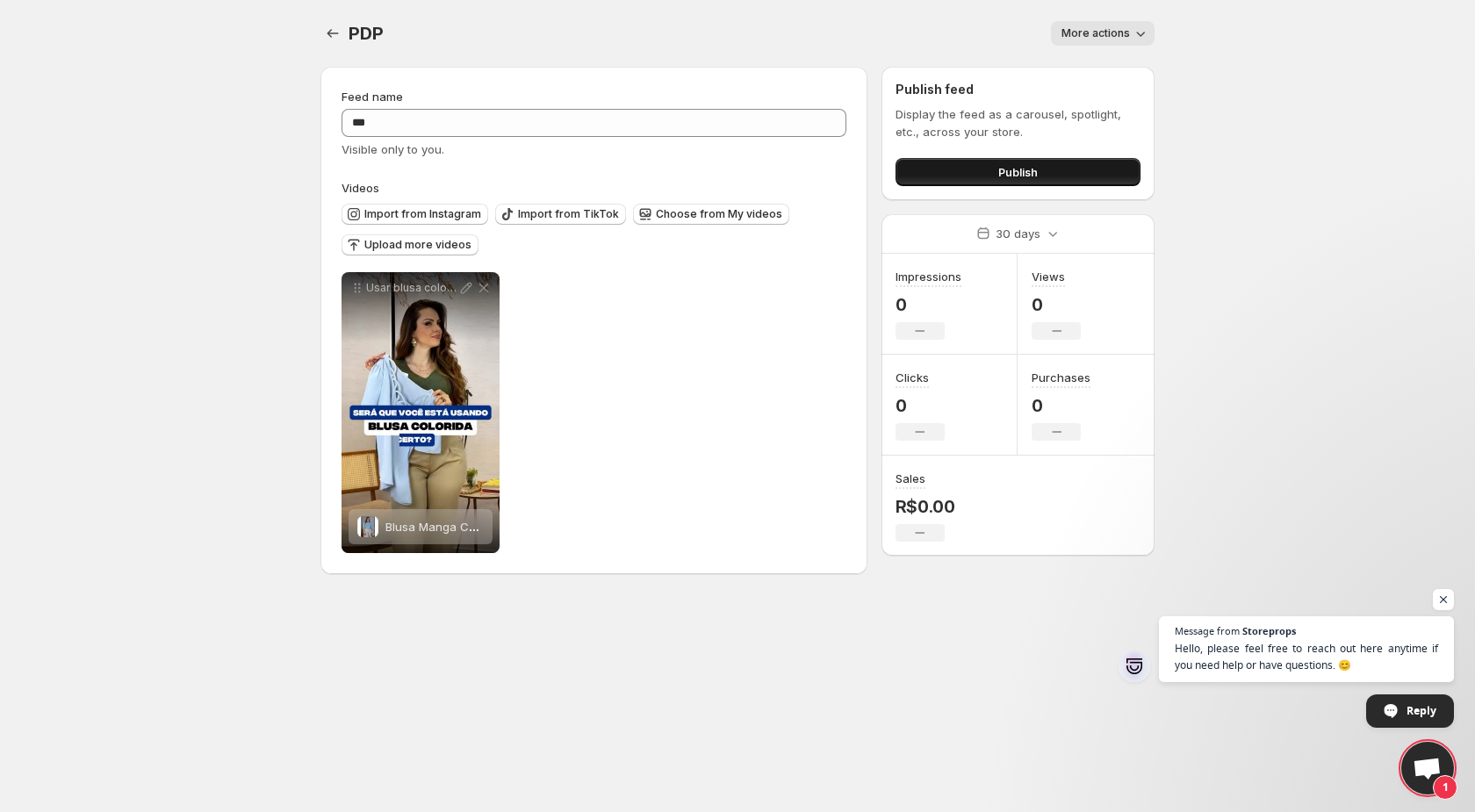
click at [940, 166] on button "Publish" at bounding box center [1018, 171] width 245 height 28
click at [1059, 162] on button "Publish" at bounding box center [1018, 171] width 245 height 28
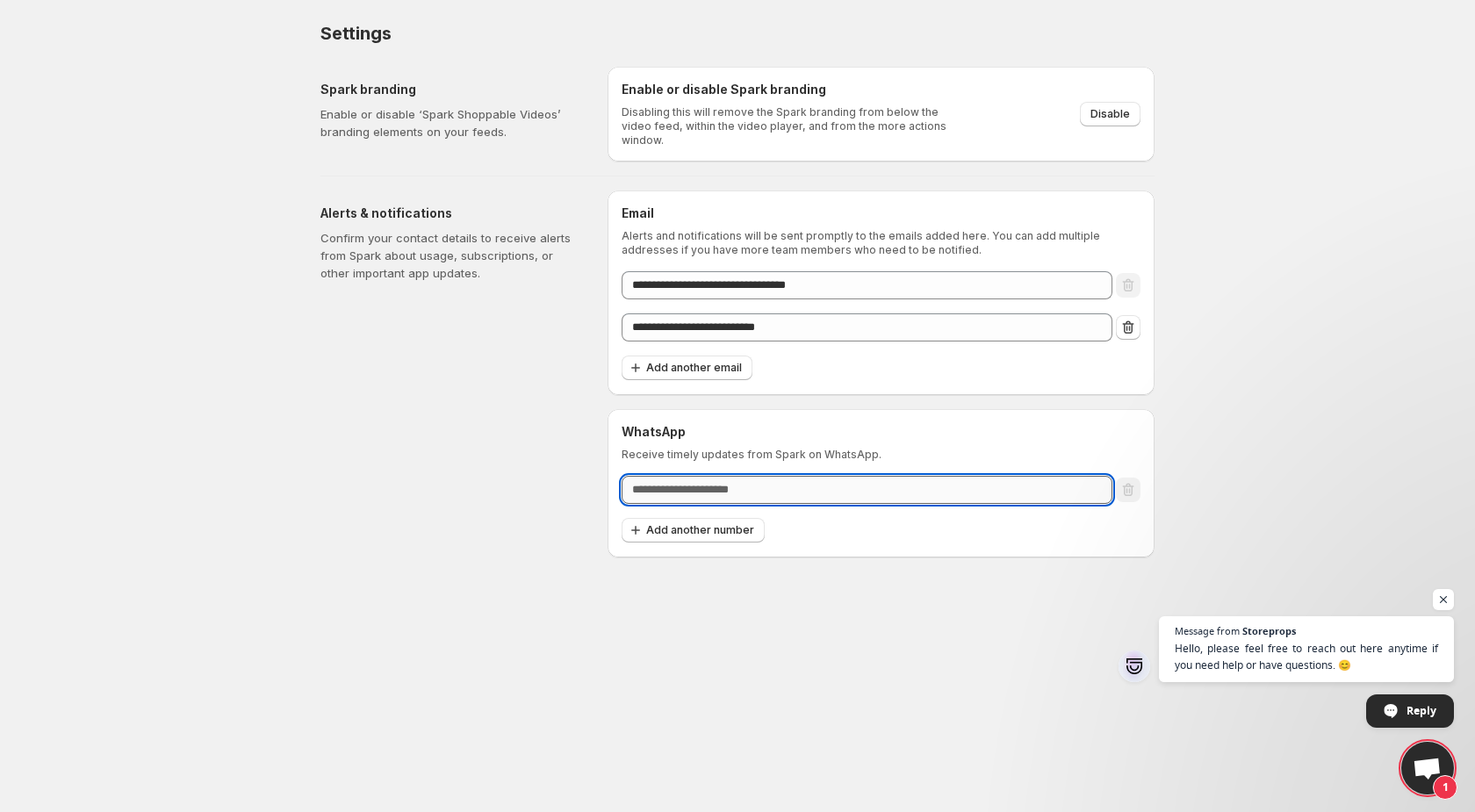
click at [724, 476] on input "text" at bounding box center [867, 490] width 491 height 28
type input "**"
drag, startPoint x: 683, startPoint y: 481, endPoint x: 908, endPoint y: 482, distance: 225.0
click at [908, 482] on input "**********" at bounding box center [867, 490] width 491 height 28
type input "**********"
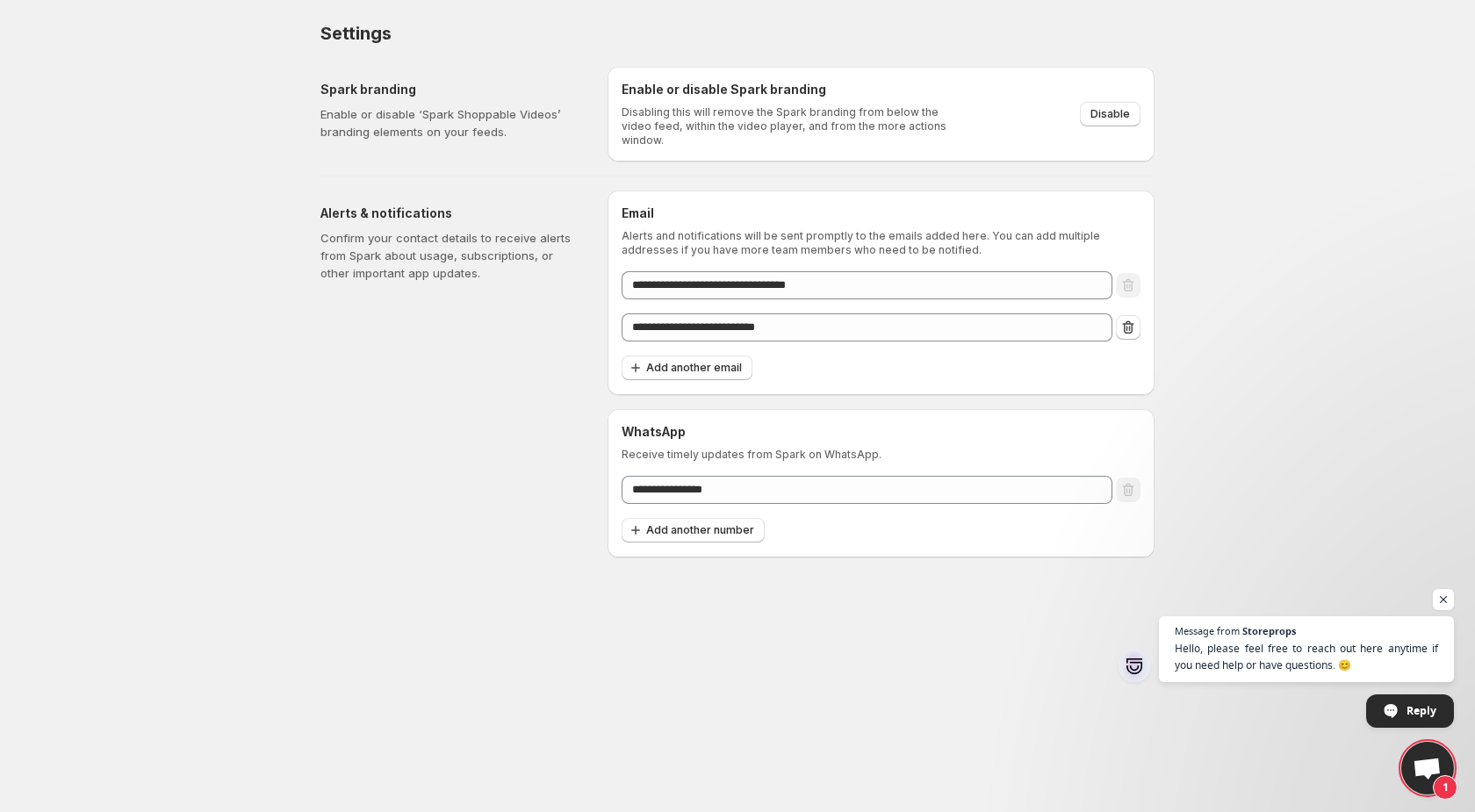
click at [1044, 131] on div "Enable or disable Spark branding Disabling this will remove the Spark branding …" at bounding box center [880, 114] width 519 height 67
click at [1112, 107] on span "Disable" at bounding box center [1110, 114] width 40 height 14
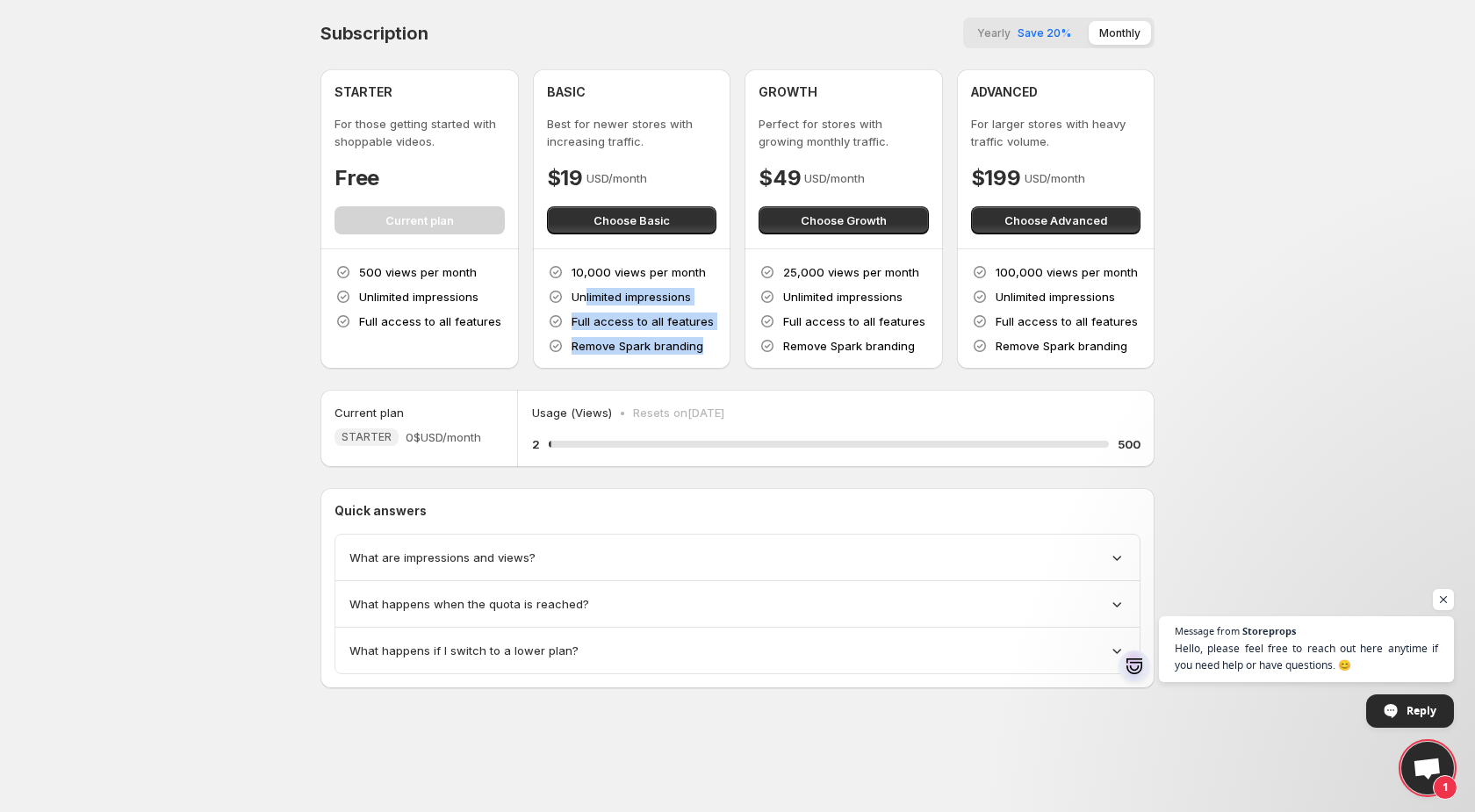
drag, startPoint x: 701, startPoint y: 352, endPoint x: 584, endPoint y: 289, distance: 132.9
click at [584, 289] on div "10,000 views per month Unlimited impressions Full access to all features Remove…" at bounding box center [632, 310] width 170 height 92
click at [595, 240] on div "BASIC Best for newer stores with increasing traffic. $19 USD/month Choose Basic" at bounding box center [632, 159] width 199 height 179
drag, startPoint x: 574, startPoint y: 261, endPoint x: 617, endPoint y: 320, distance: 73.0
click at [617, 320] on div "10,000 views per month Unlimited impressions Full access to all features Remove…" at bounding box center [632, 309] width 199 height 120
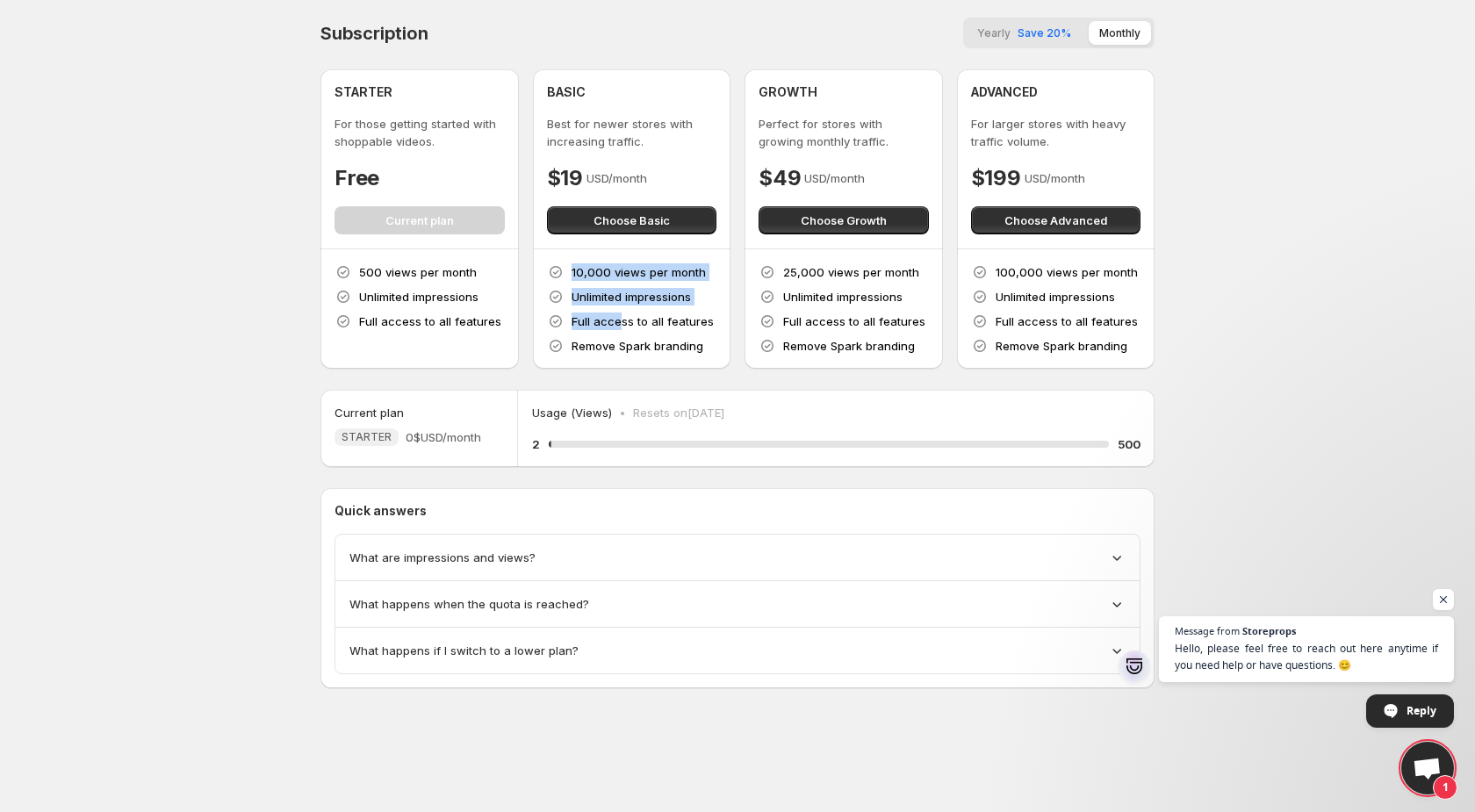
click at [617, 320] on p "Full access to all features" at bounding box center [643, 321] width 142 height 18
click at [628, 216] on span "Choose Basic" at bounding box center [632, 220] width 76 height 18
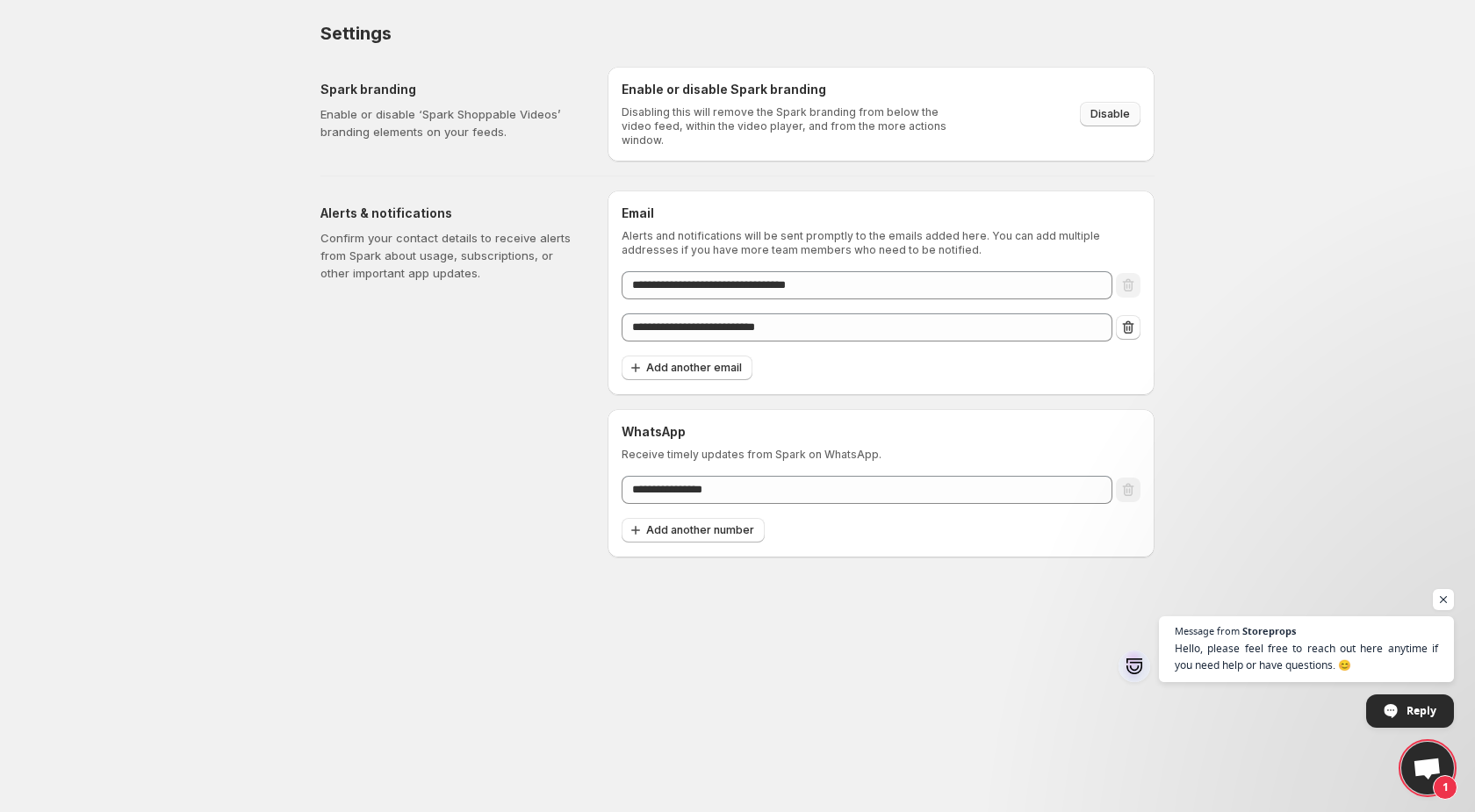
click at [1088, 113] on button "Disable" at bounding box center [1110, 114] width 60 height 24
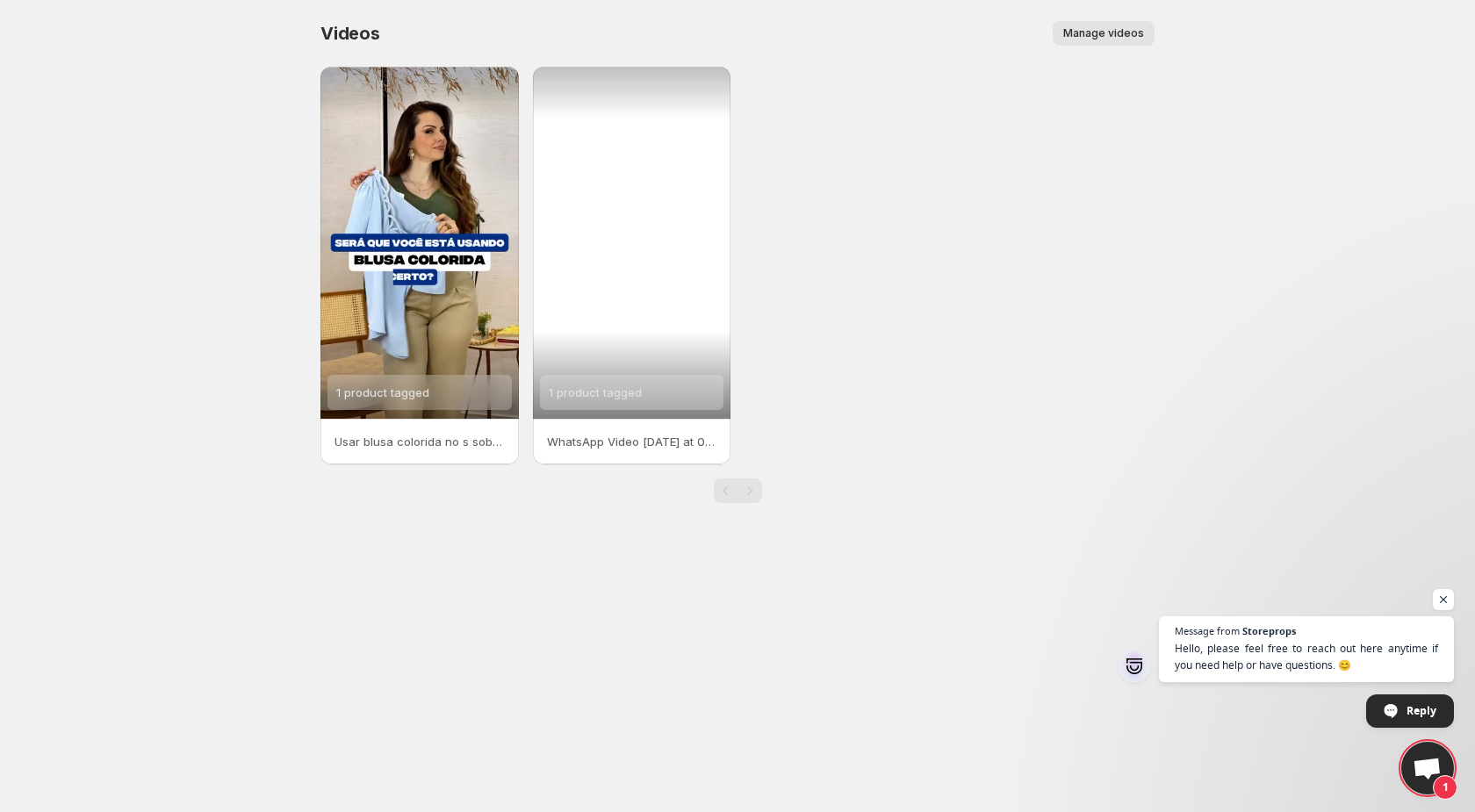
click at [615, 397] on span "1 product tagged" at bounding box center [596, 392] width 93 height 14
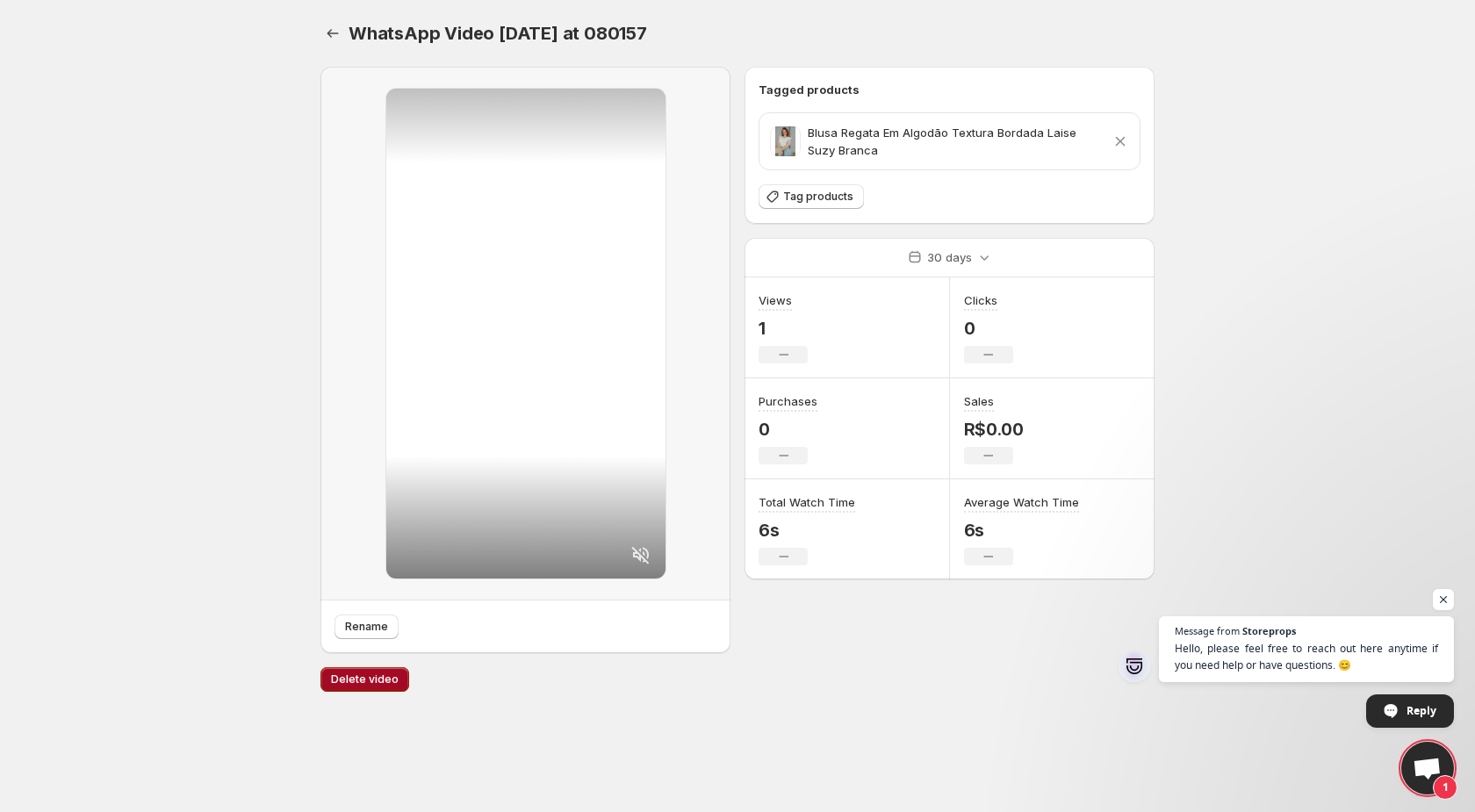
click at [376, 687] on button "Delete video" at bounding box center [364, 679] width 89 height 24
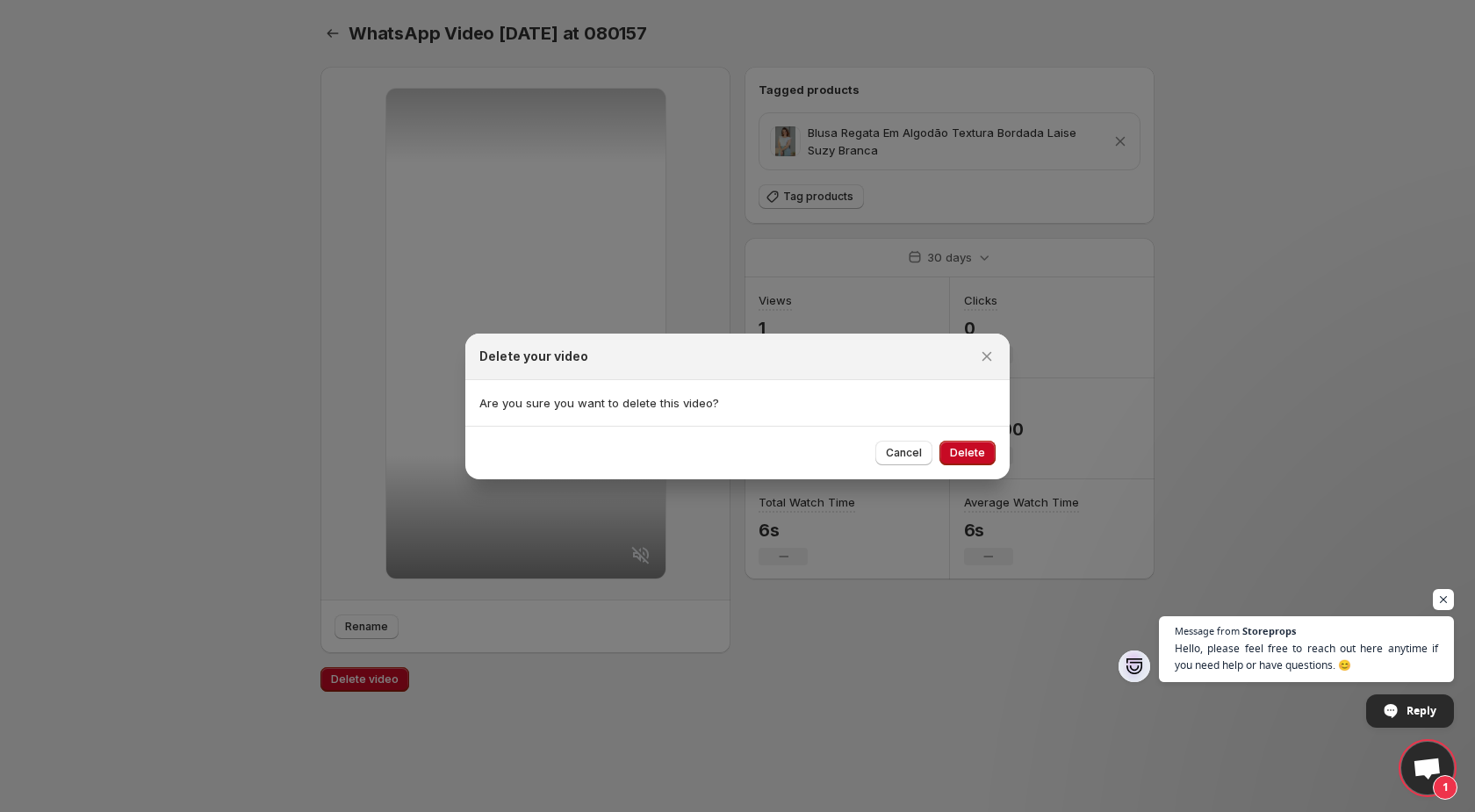
click at [969, 469] on div "Cancel Delete" at bounding box center [737, 452] width 544 height 54
click at [971, 451] on span "Delete" at bounding box center [968, 453] width 35 height 14
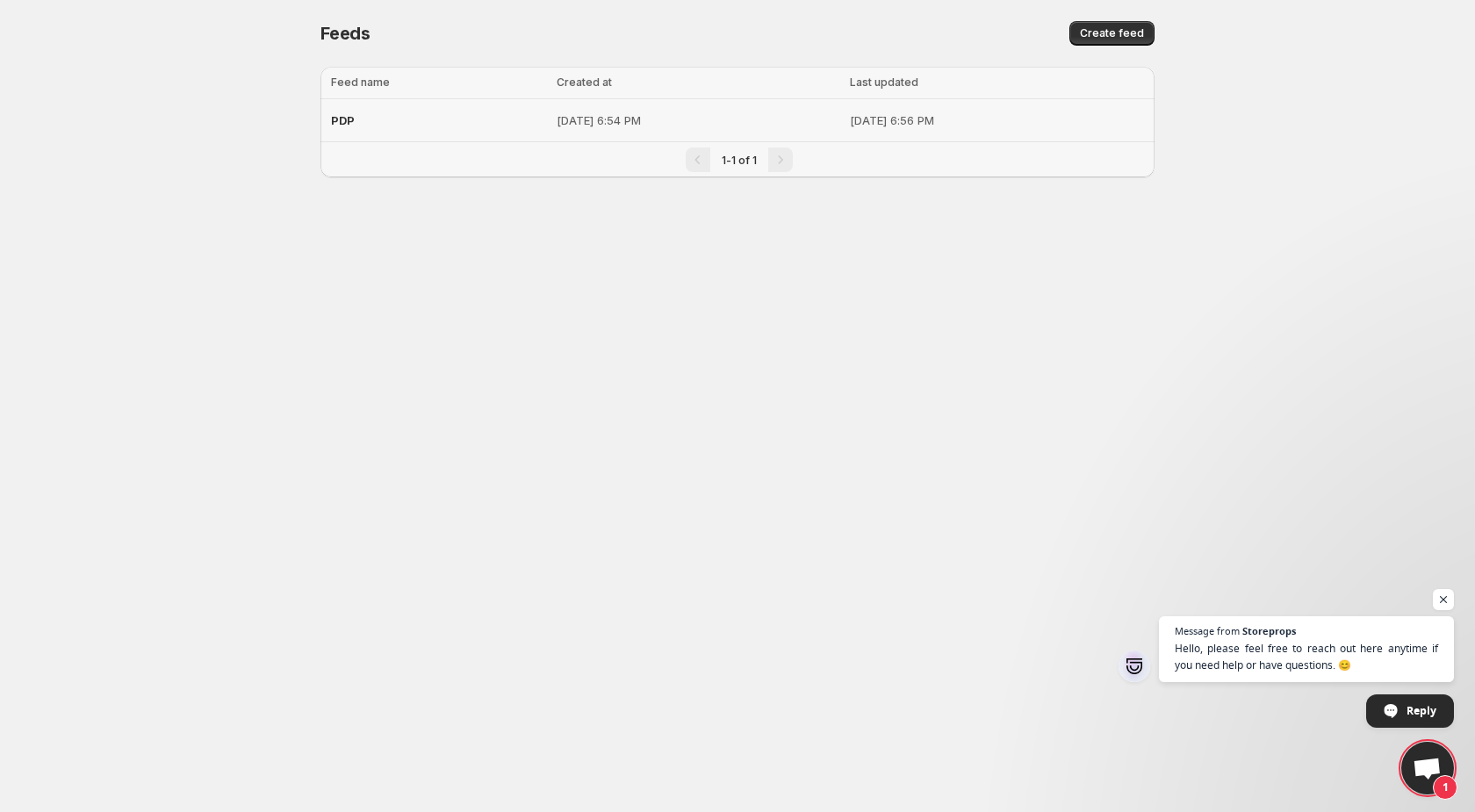
click at [585, 109] on td "[DATE] 6:54 PM" at bounding box center [697, 121] width 293 height 43
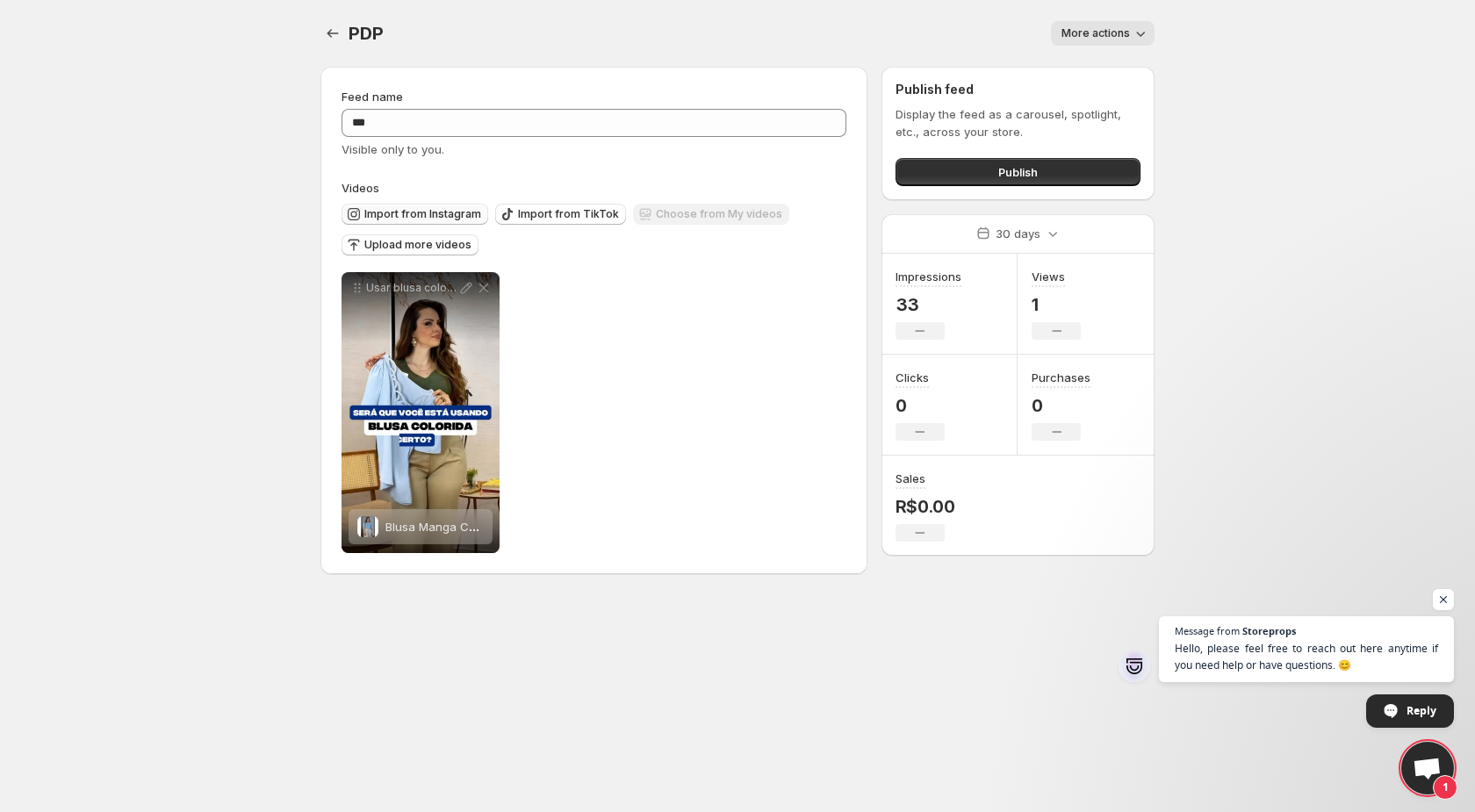
click at [442, 216] on span "Import from Instagram" at bounding box center [423, 214] width 117 height 14
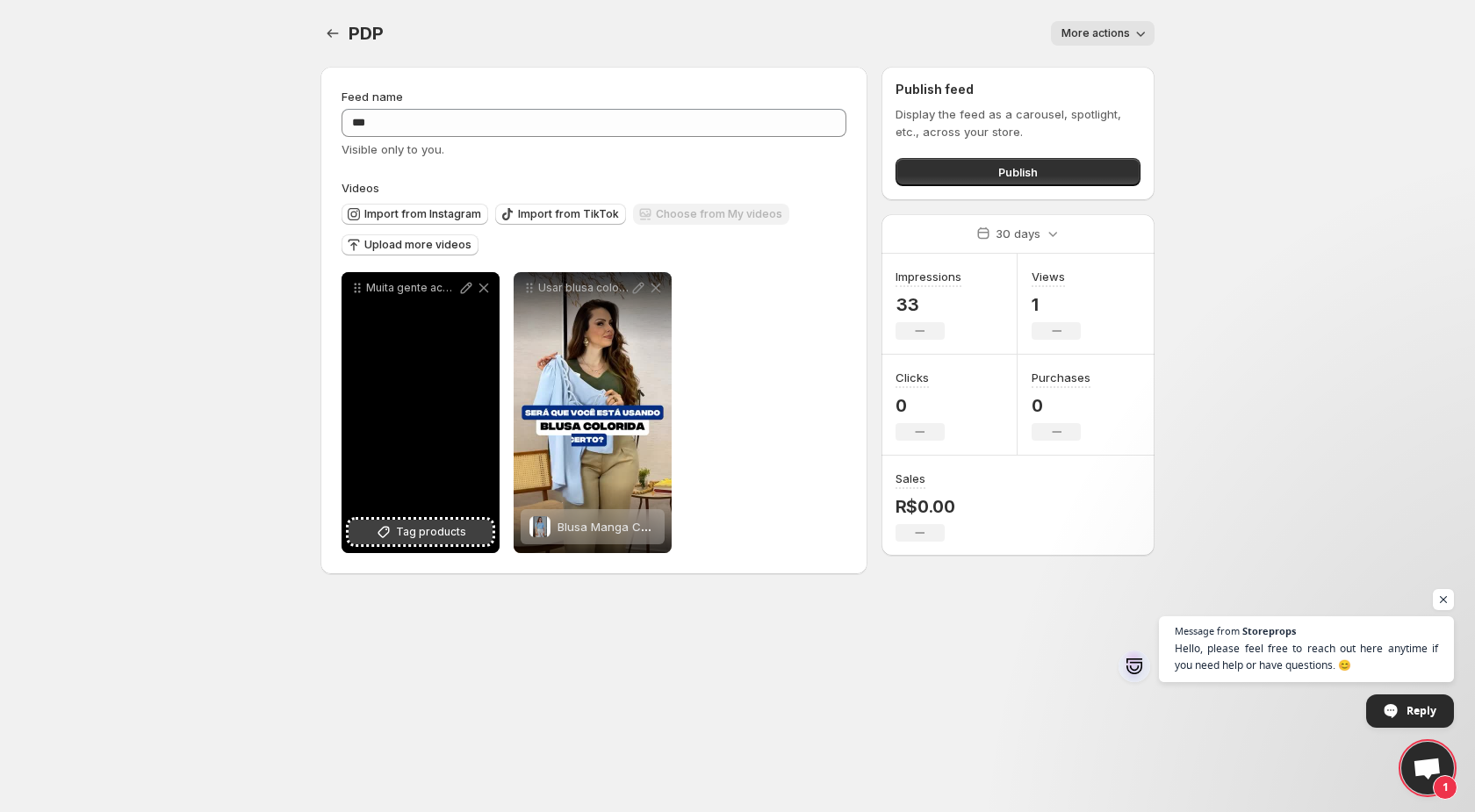
click at [405, 532] on span "Tag products" at bounding box center [431, 532] width 70 height 18
click at [484, 288] on icon at bounding box center [484, 288] width 10 height 10
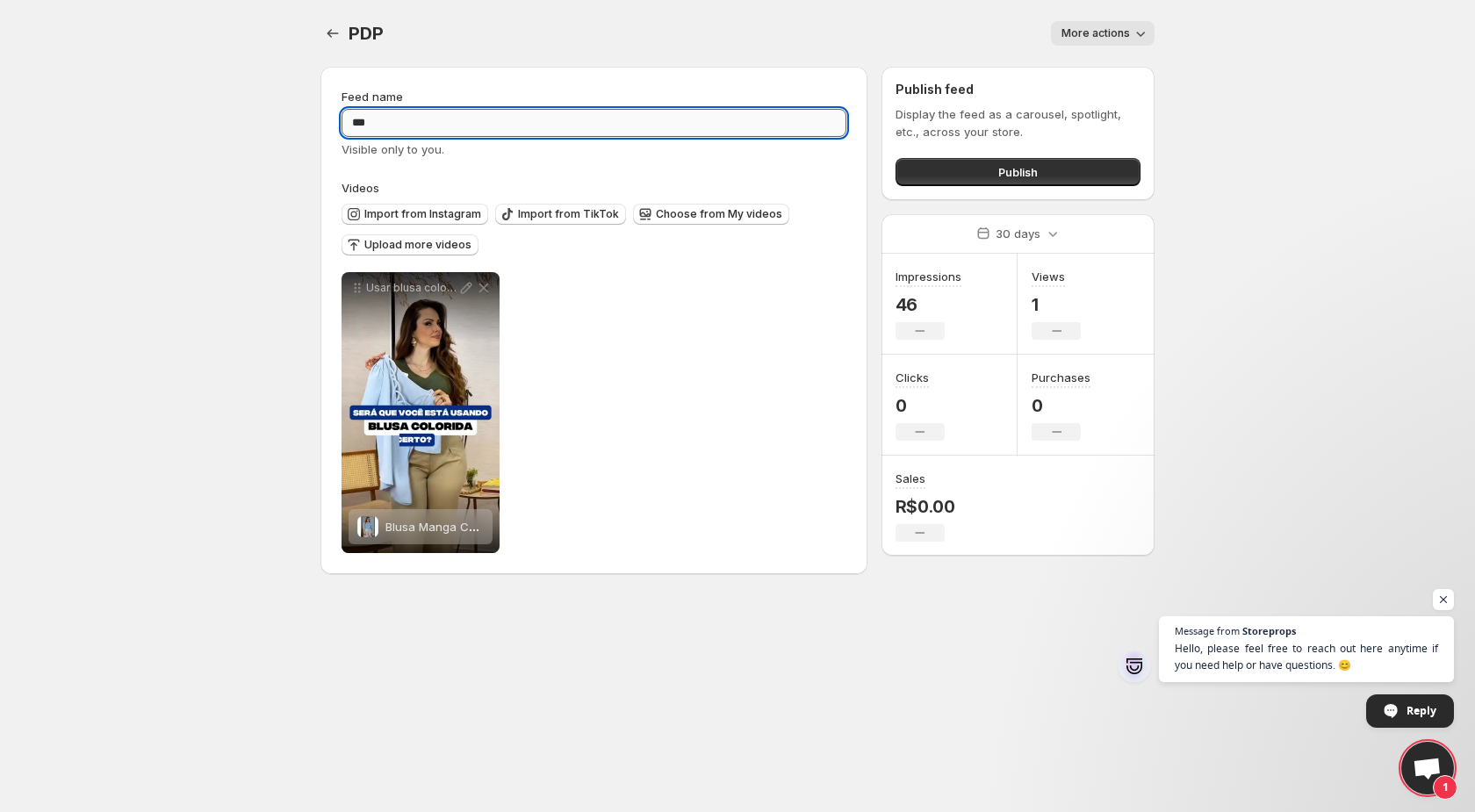
click at [418, 130] on input "***" at bounding box center [594, 123] width 504 height 28
type input "**********"
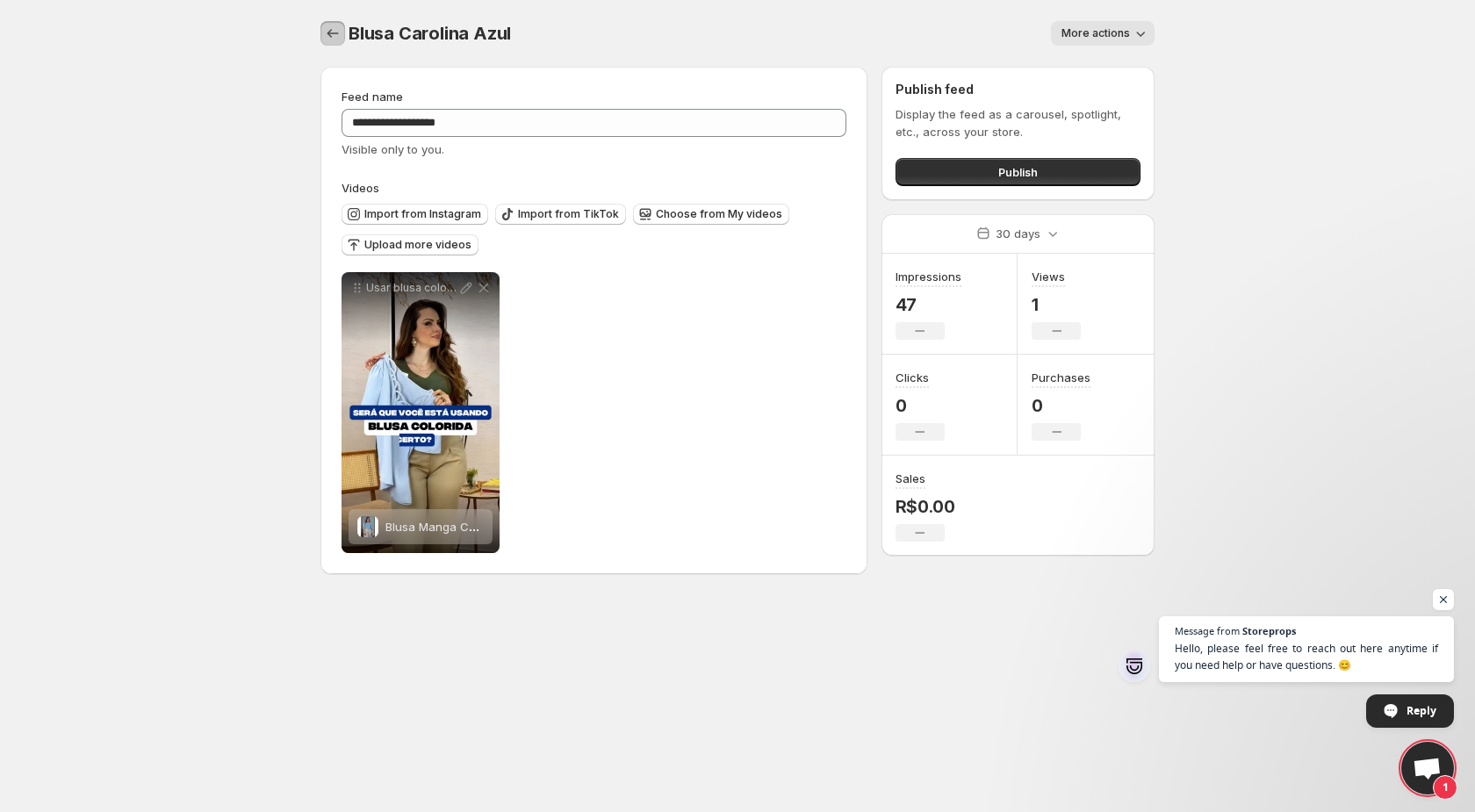
click at [329, 25] on icon "Settings" at bounding box center [333, 33] width 18 height 18
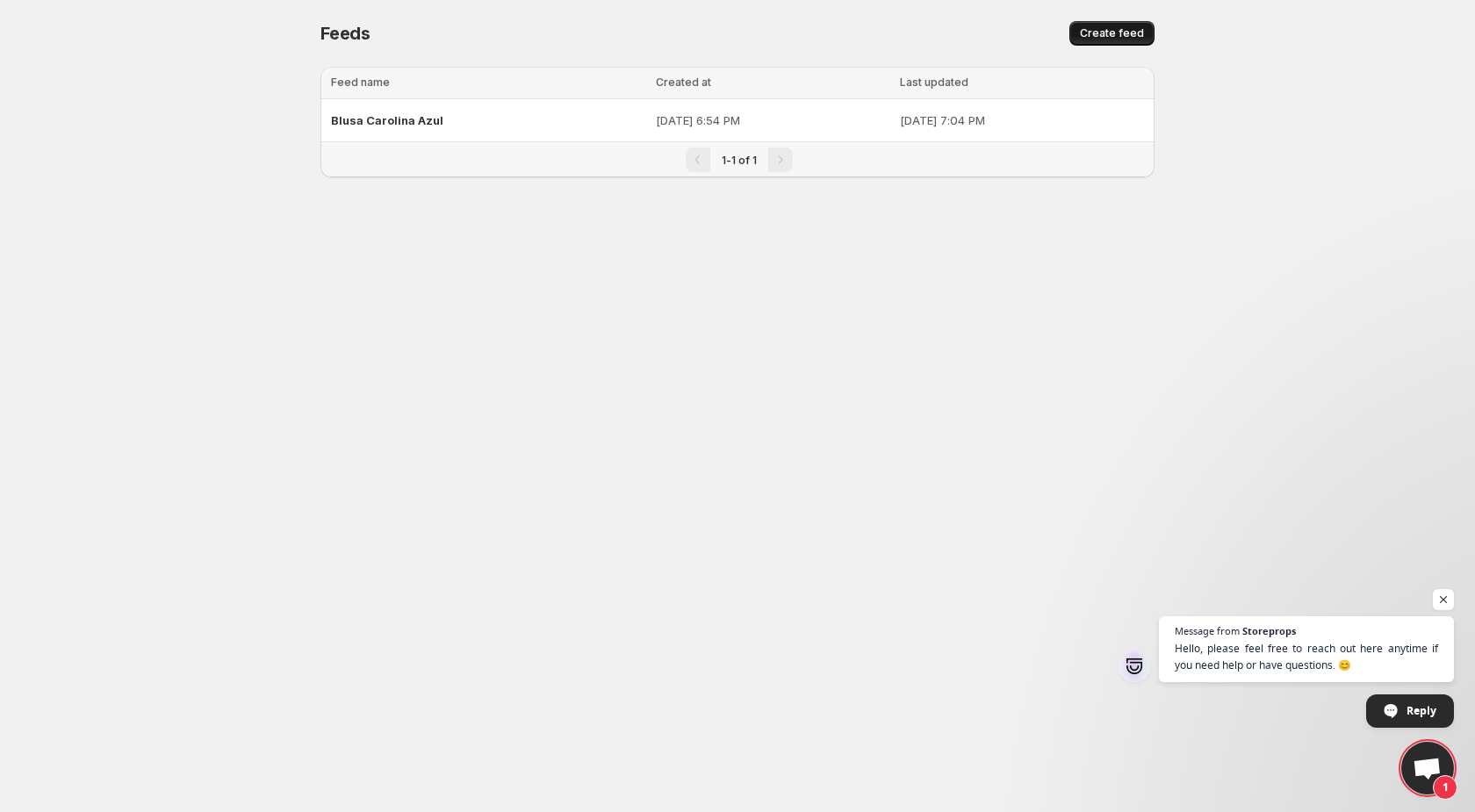
click at [1108, 24] on button "Create feed" at bounding box center [1111, 33] width 85 height 24
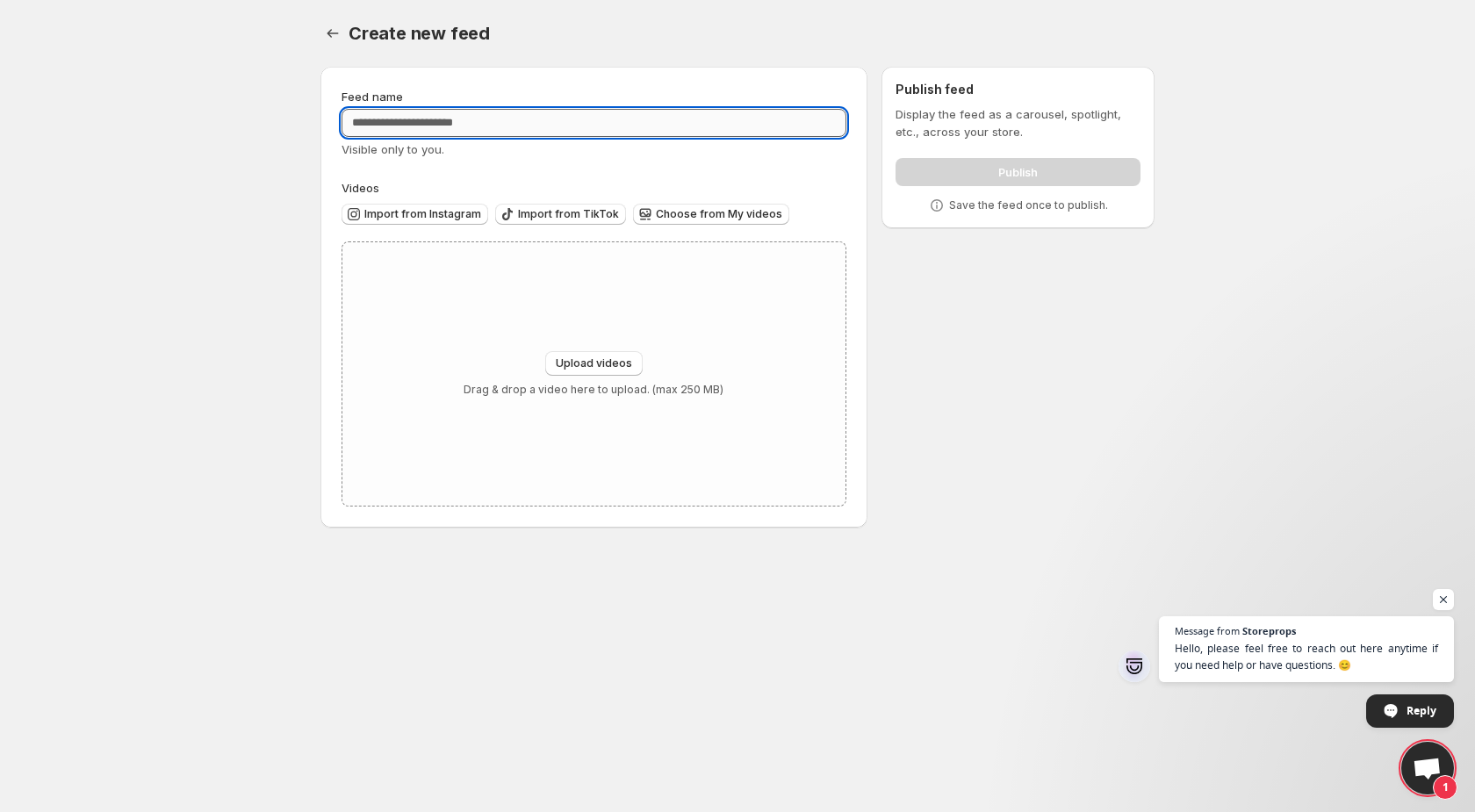
click at [719, 136] on input "Feed name" at bounding box center [594, 123] width 504 height 28
type input "**********"
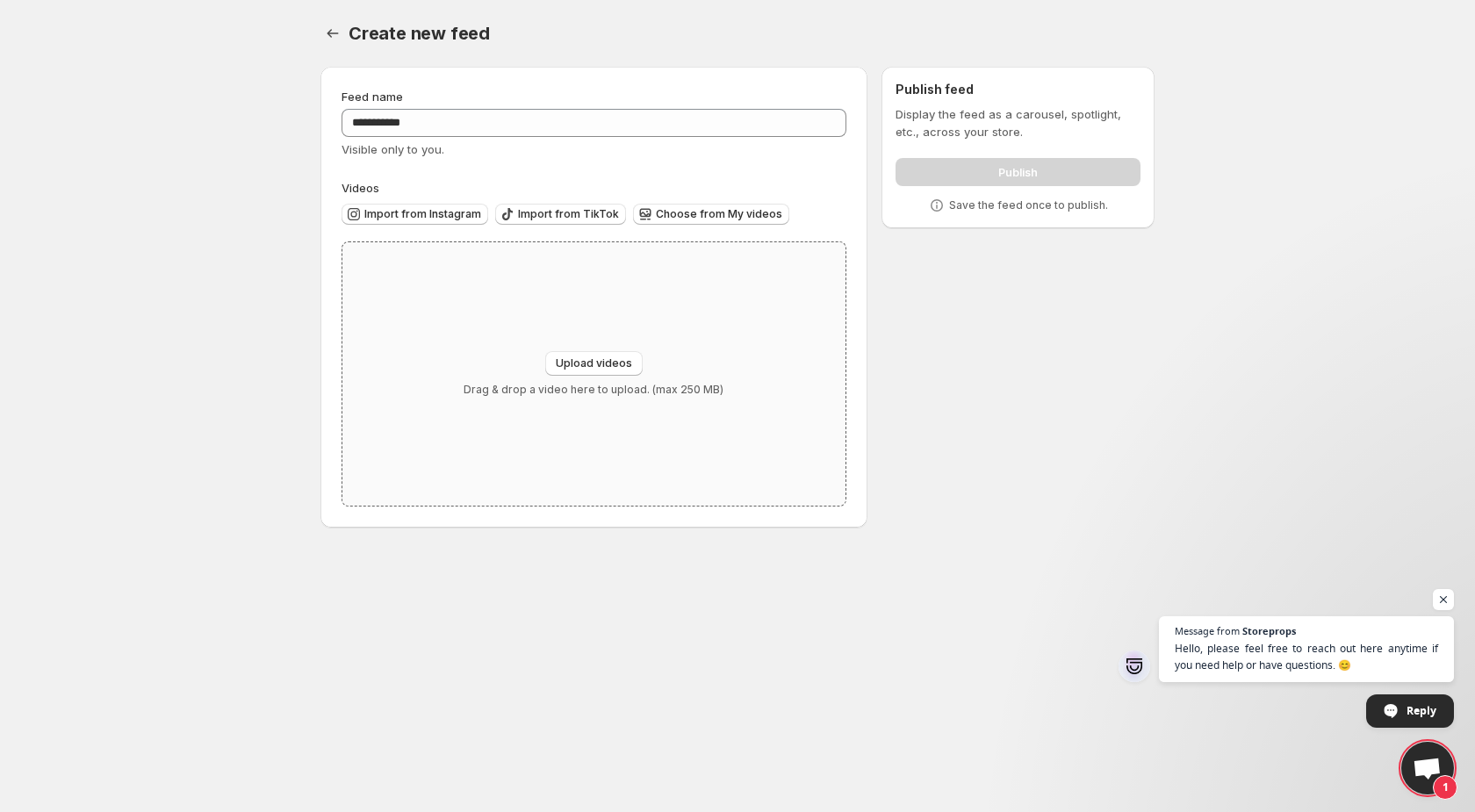
click at [514, 316] on div "Upload videos Drag & drop a video here to upload. (max 250 MB)" at bounding box center [594, 374] width 503 height 264
click at [656, 216] on span "Choose from My videos" at bounding box center [719, 214] width 127 height 14
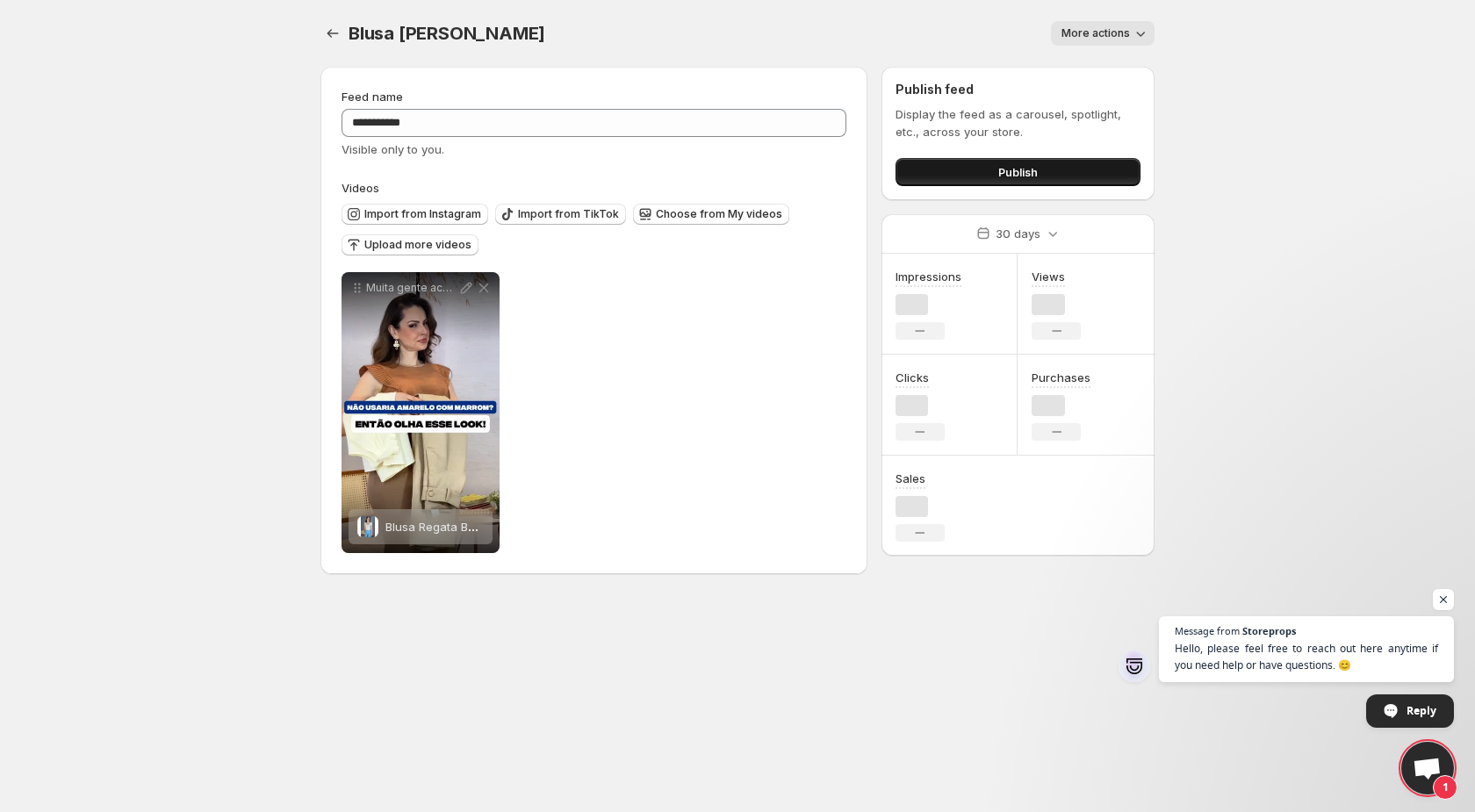
click at [1011, 175] on span "Publish" at bounding box center [1017, 172] width 40 height 18
click at [1235, 623] on span "Message from Storeprops Hello, please feel free to reach out here anytime if yo…" at bounding box center [1306, 648] width 299 height 67
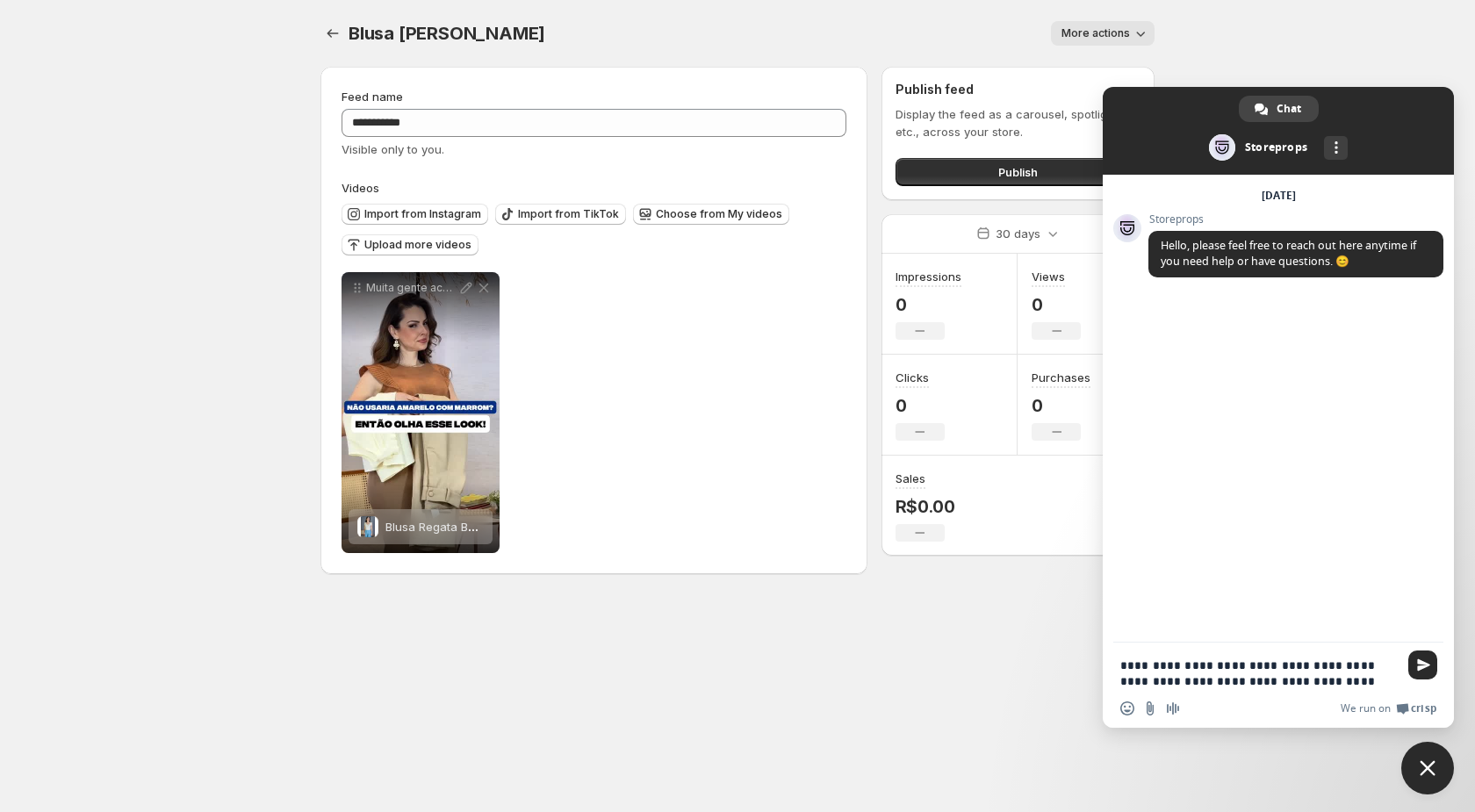
type textarea "**********"
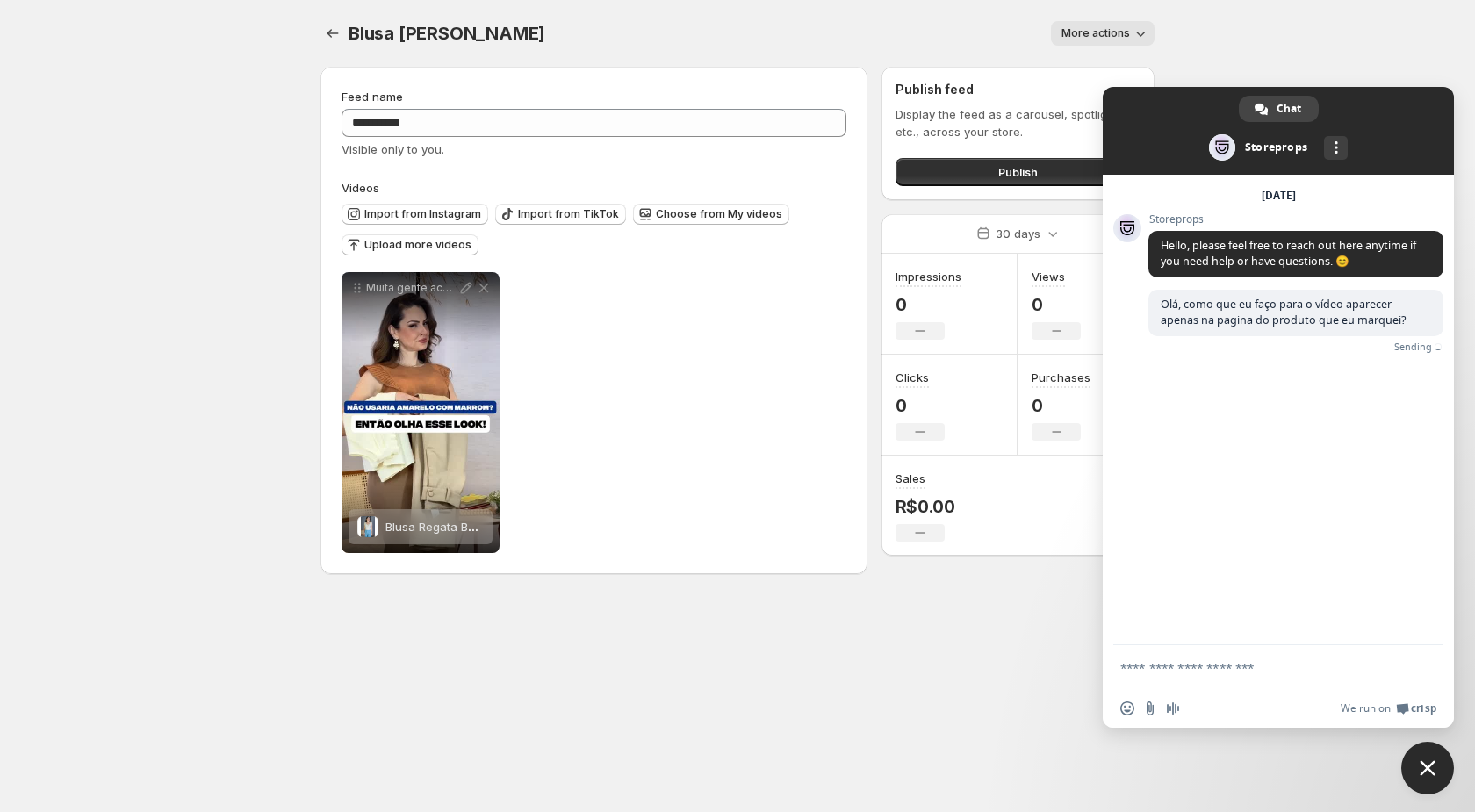
click at [1433, 768] on span "Close chat" at bounding box center [1427, 768] width 16 height 16
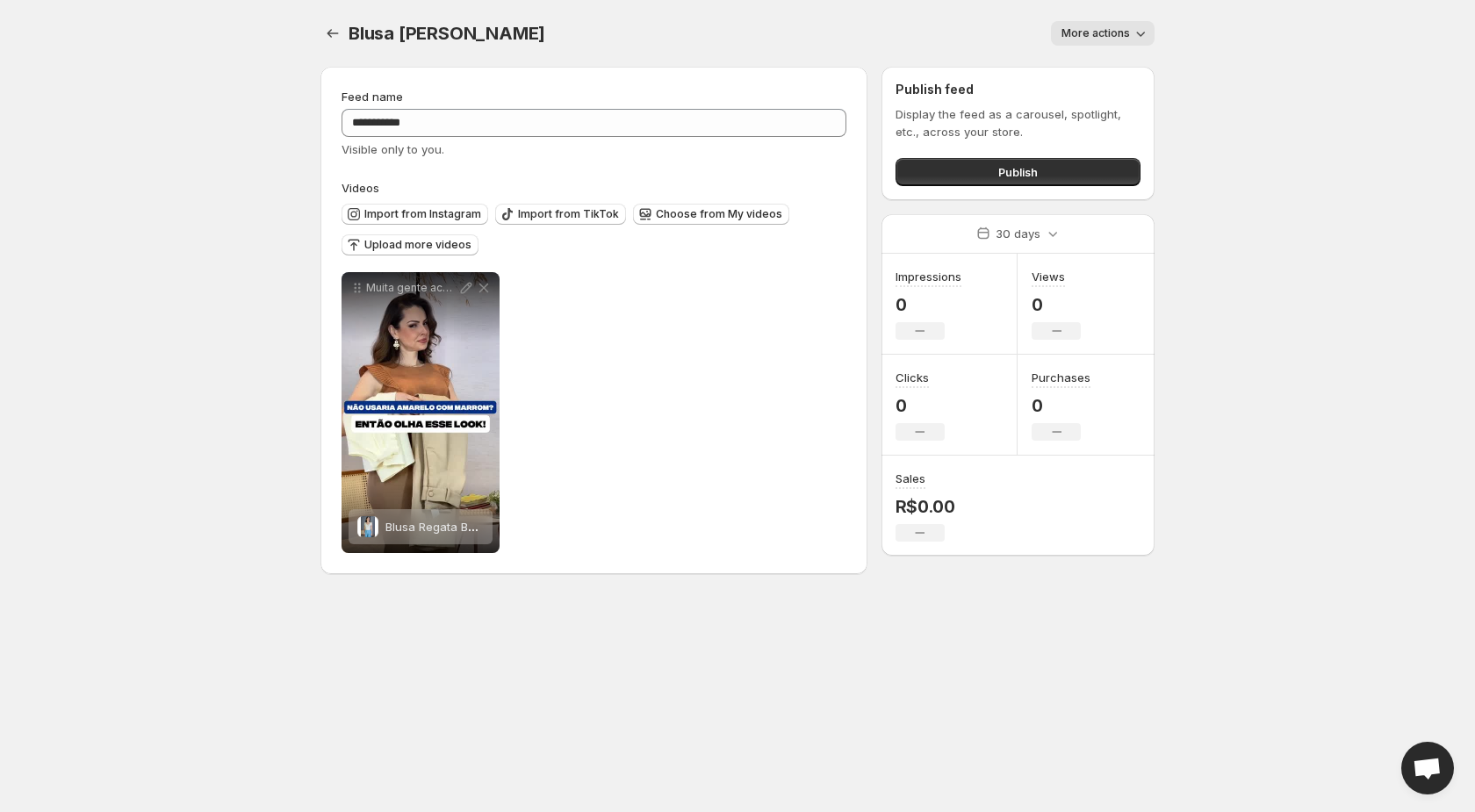
click at [647, 172] on div "**********" at bounding box center [594, 320] width 504 height 465
drag, startPoint x: 880, startPoint y: 116, endPoint x: 973, endPoint y: 132, distance: 94.4
click at [973, 130] on div "**********" at bounding box center [730, 323] width 848 height 542
click at [973, 157] on div "Publish" at bounding box center [1018, 168] width 245 height 35
click at [971, 172] on button "Publish" at bounding box center [1018, 171] width 245 height 28
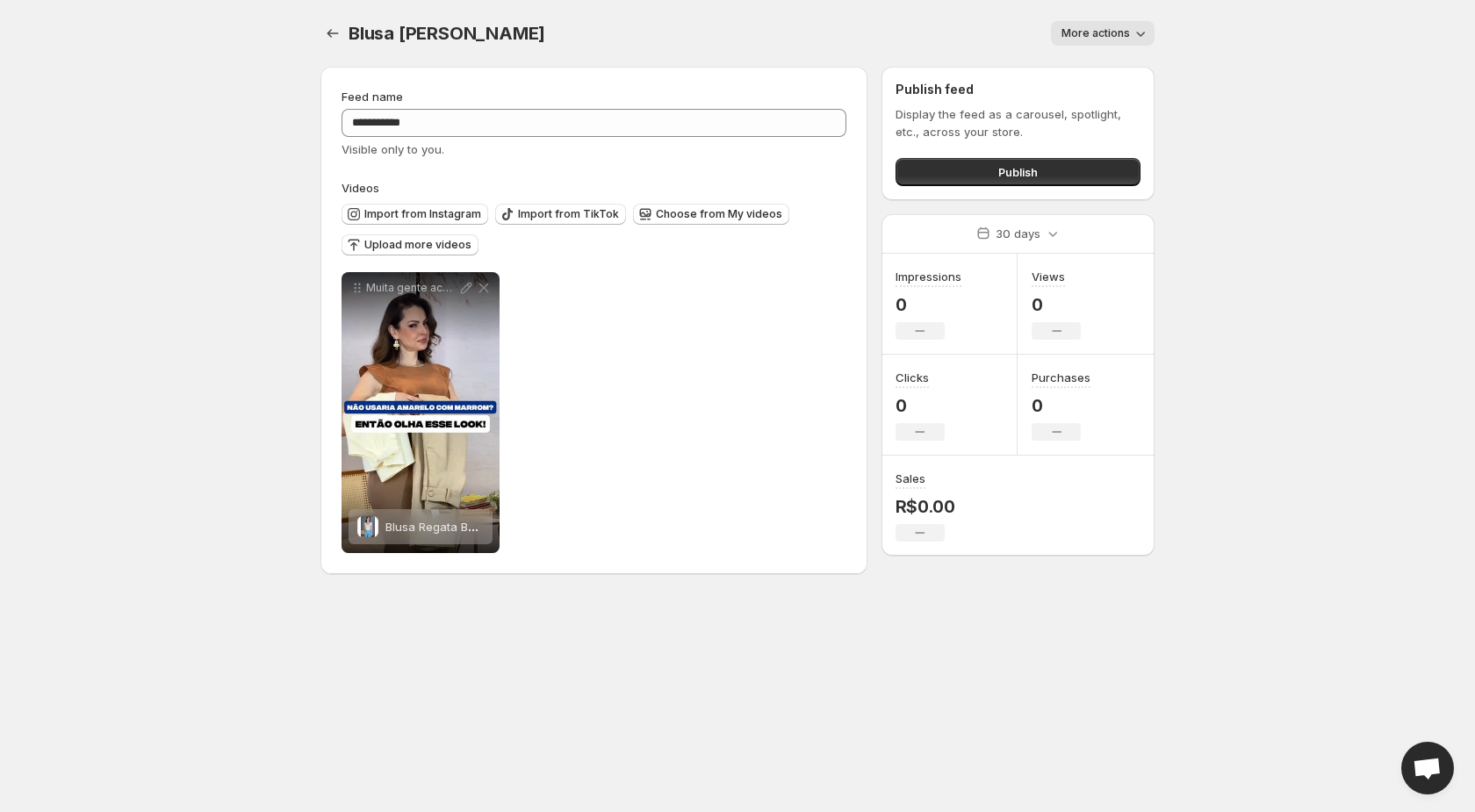
click at [1115, 29] on span "More actions" at bounding box center [1095, 33] width 68 height 14
click at [681, 212] on span "Choose from My videos" at bounding box center [719, 214] width 127 height 14
click at [335, 34] on icon "Settings" at bounding box center [333, 33] width 18 height 18
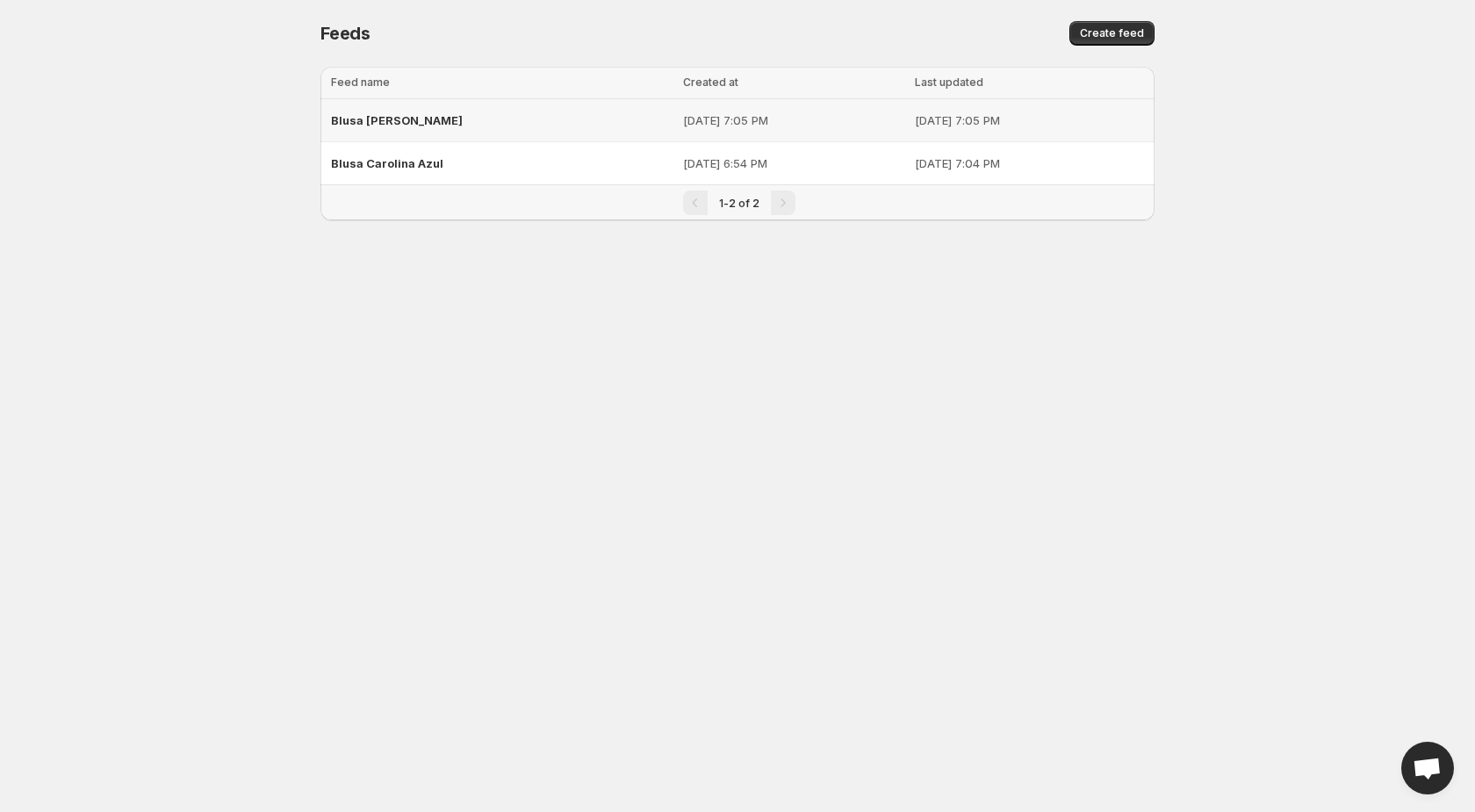
click at [683, 117] on p "[DATE] 7:05 PM" at bounding box center [793, 121] width 221 height 18
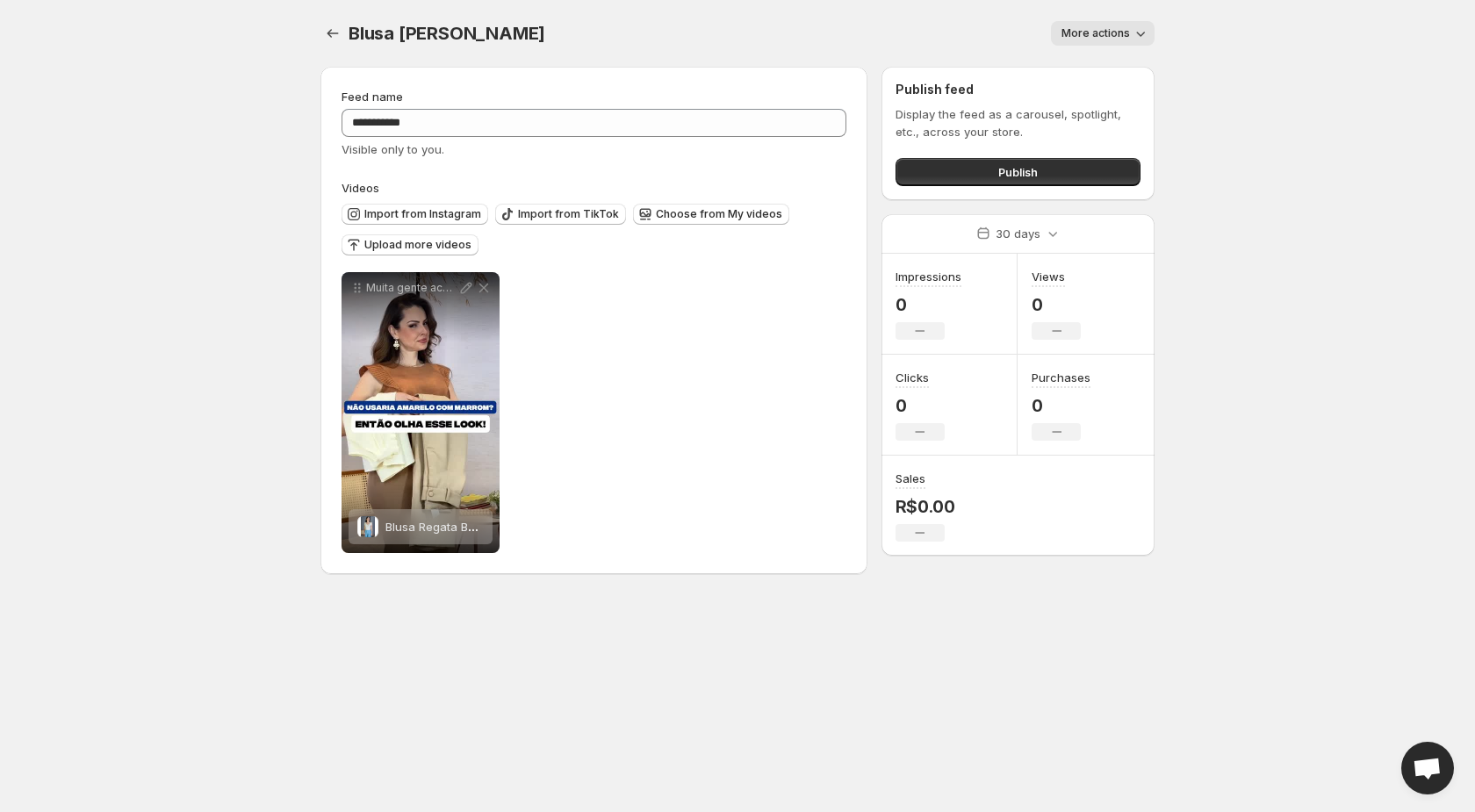
click at [1067, 124] on p "Display the feed as a carousel, spotlight, etc., across your store." at bounding box center [1018, 123] width 245 height 35
click at [1112, 13] on div "Blusa [PERSON_NAME]. This page is ready Blusa [PERSON_NAME] More actions More a…" at bounding box center [737, 33] width 834 height 67
click at [1112, 22] on button "More actions" at bounding box center [1102, 33] width 103 height 24
click at [1078, 69] on span "Delete" at bounding box center [1082, 70] width 35 height 14
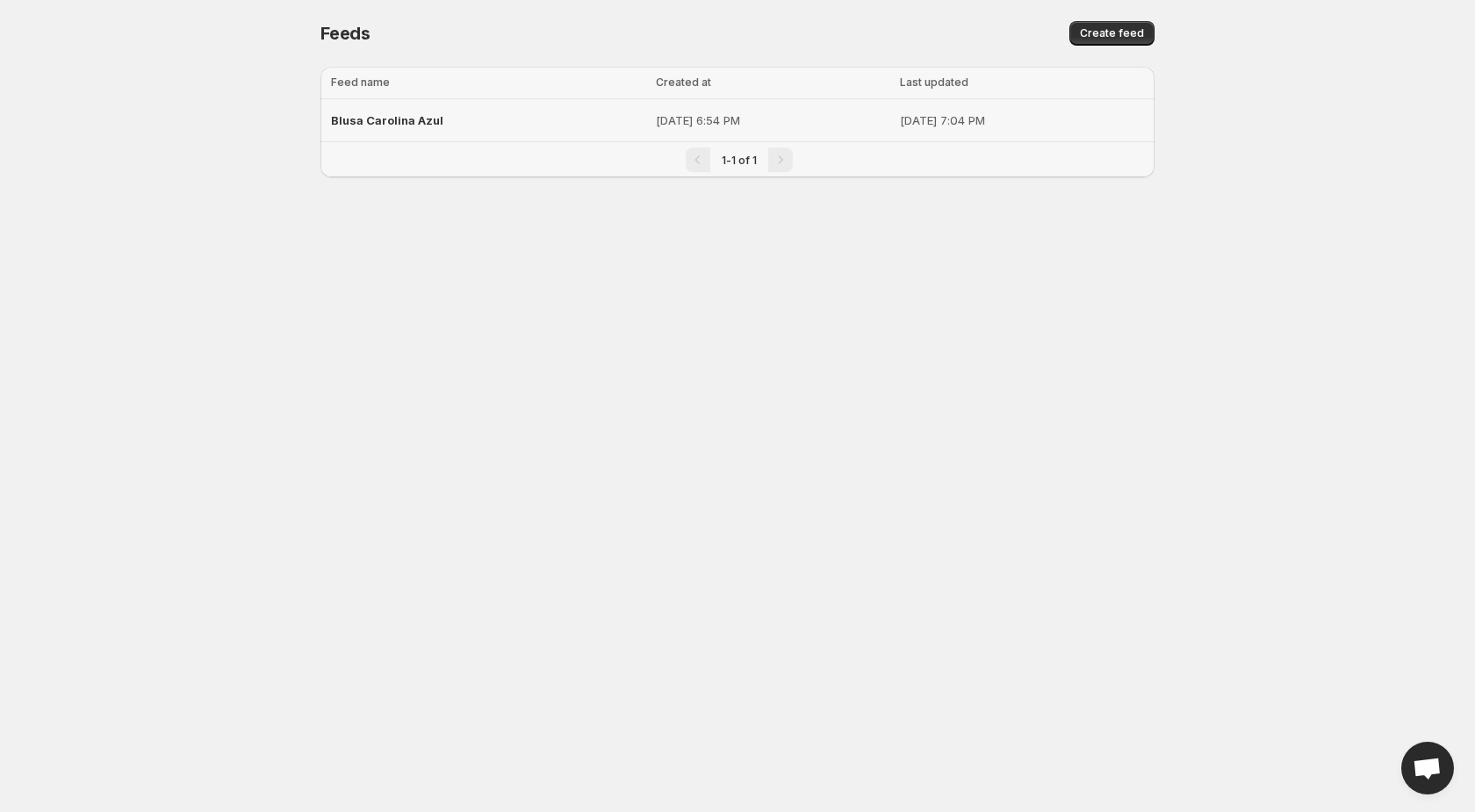
click at [1104, 105] on td "[DATE] 7:04 PM" at bounding box center [1024, 121] width 260 height 43
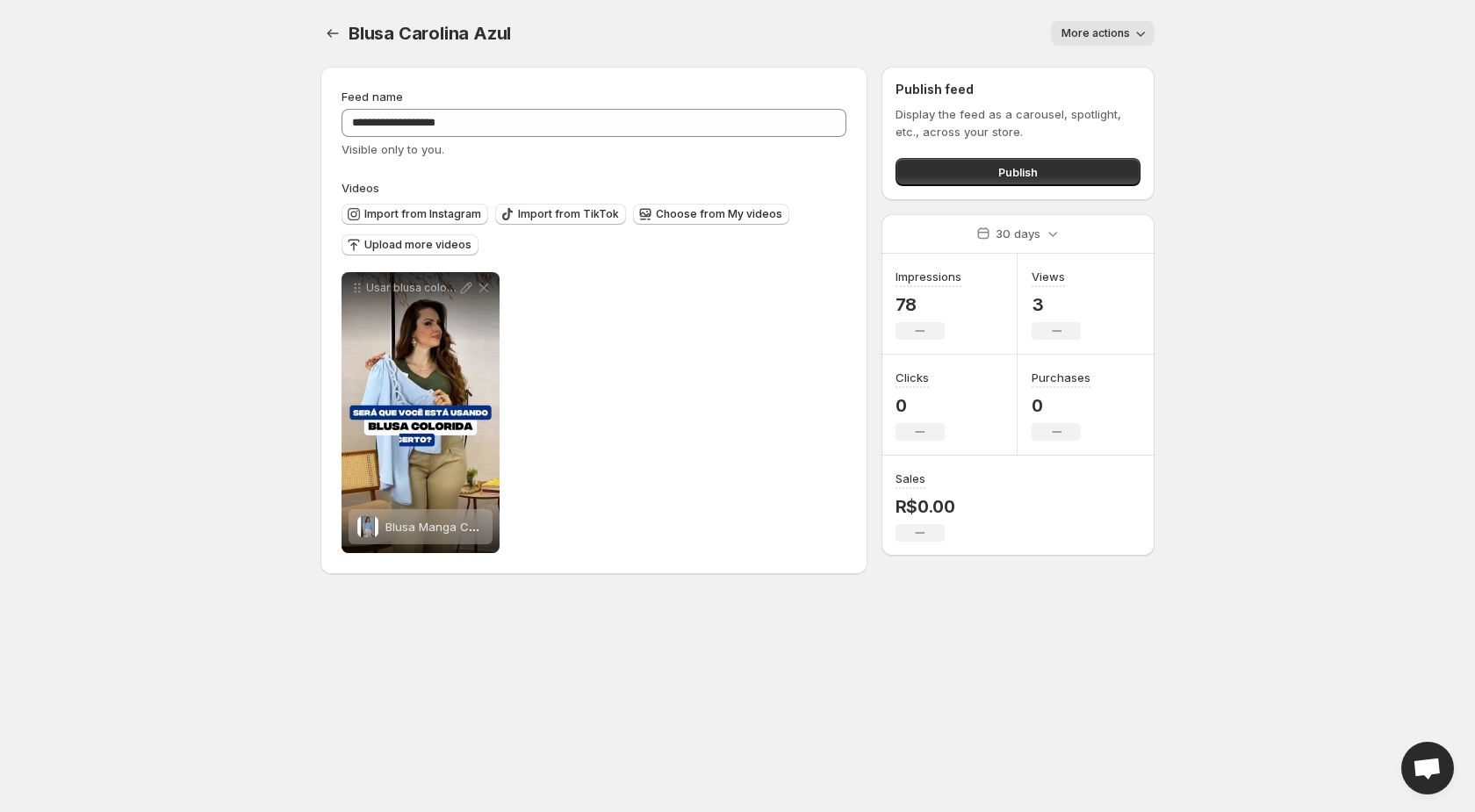
click at [1142, 32] on icon "button" at bounding box center [1140, 33] width 18 height 18
click at [1094, 81] on button "Delete" at bounding box center [1081, 69] width 46 height 28
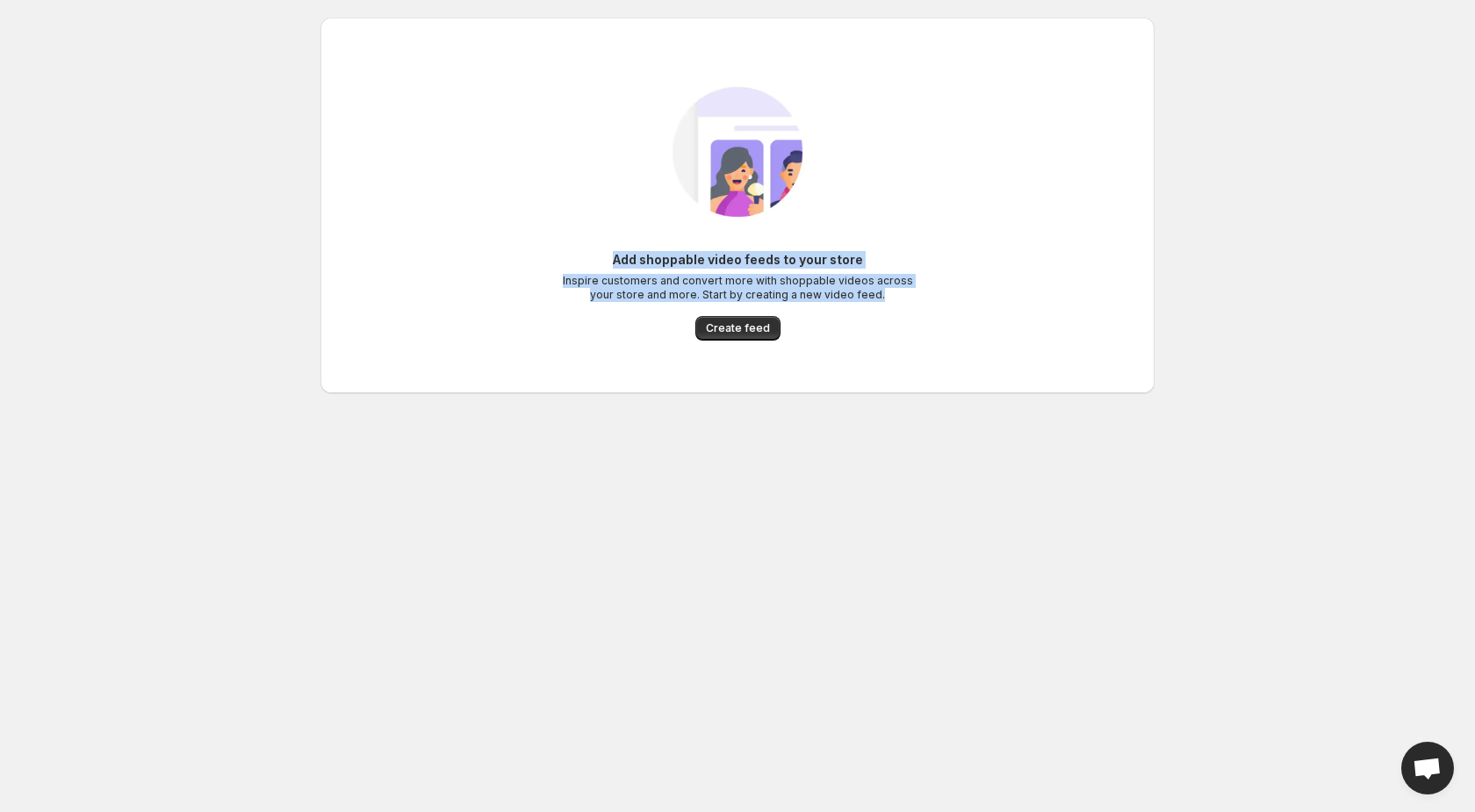
drag, startPoint x: 611, startPoint y: 242, endPoint x: 921, endPoint y: 310, distance: 317.4
click at [921, 310] on div "Add shoppable video feeds to your store Inspire customers and convert more with…" at bounding box center [738, 205] width 806 height 306
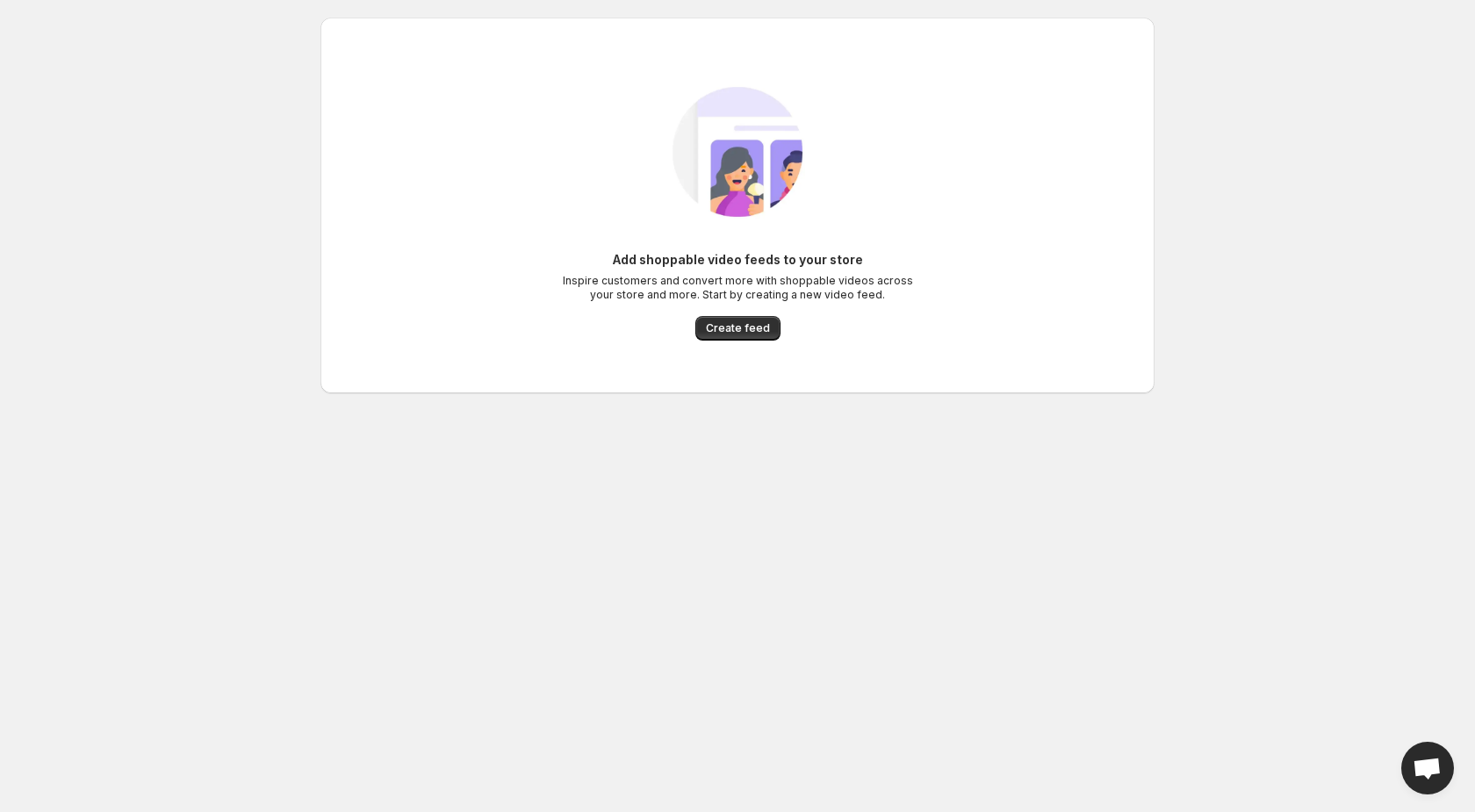
click at [886, 301] on p "Inspire customers and convert more with shoppable videos across your store and …" at bounding box center [737, 287] width 351 height 28
click at [737, 1] on div "Add shoppable video feeds to your store Inspire customers and convert more with…" at bounding box center [737, 242] width 834 height 485
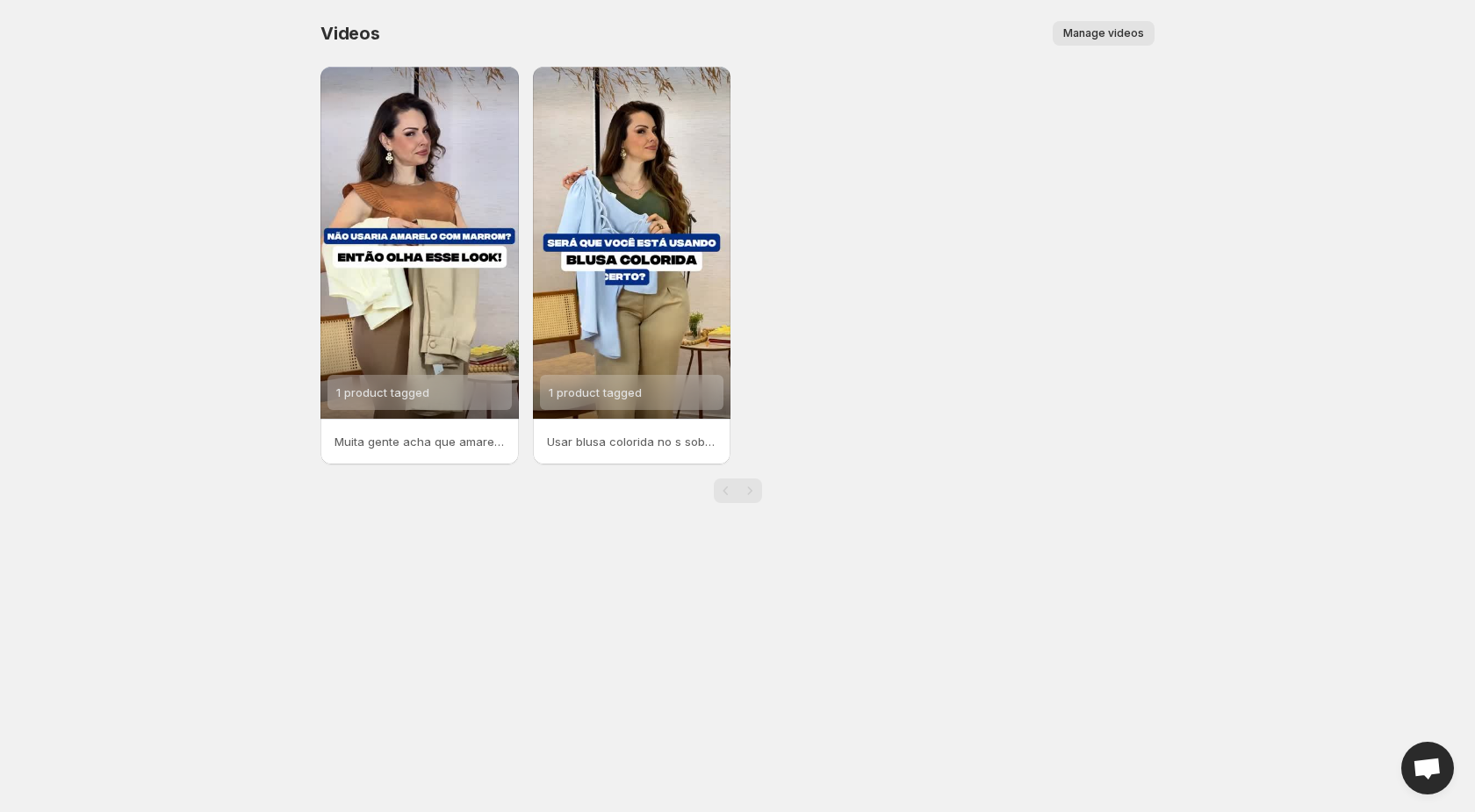
click at [1405, 761] on span "Open chat" at bounding box center [1427, 768] width 53 height 53
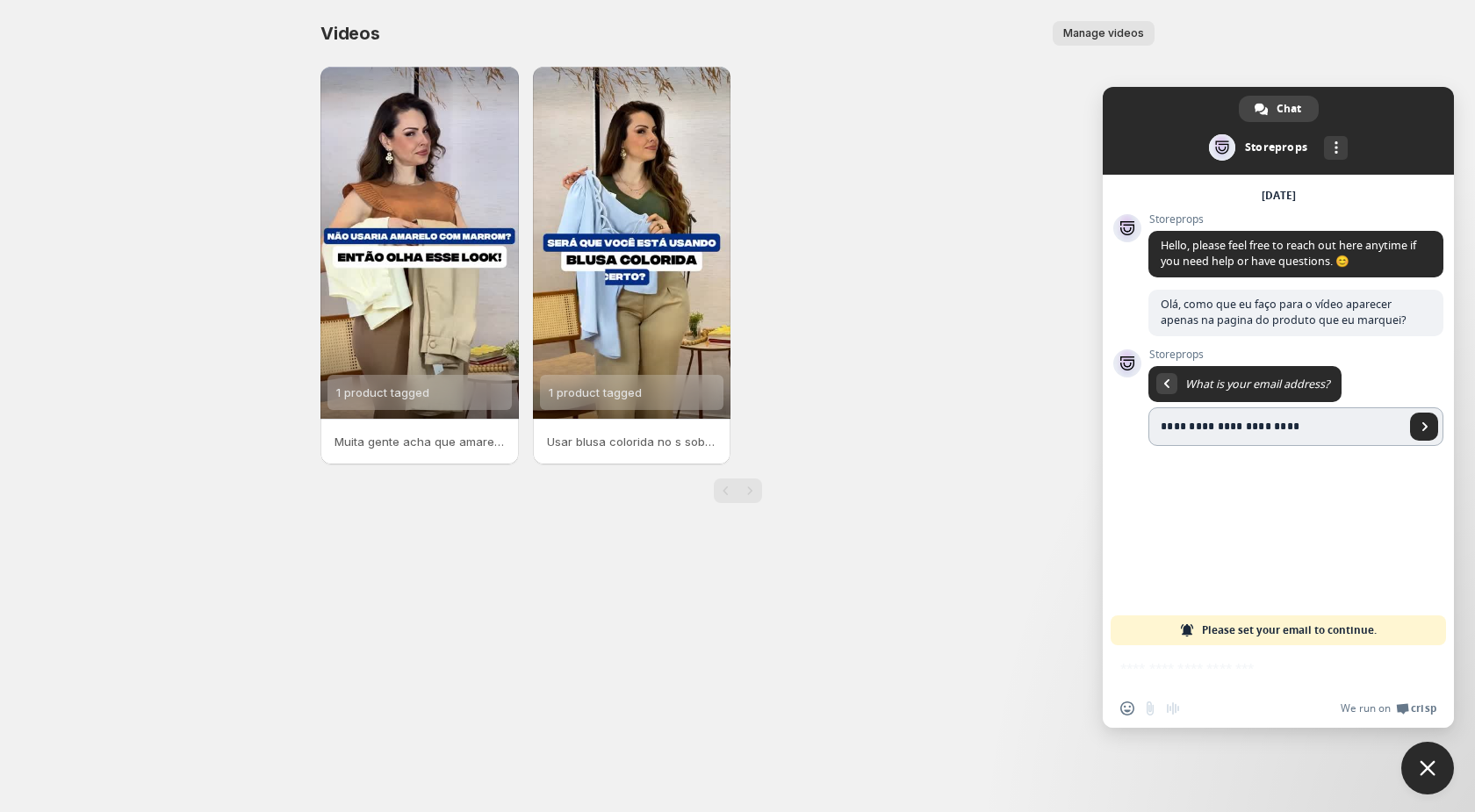
type input "**********"
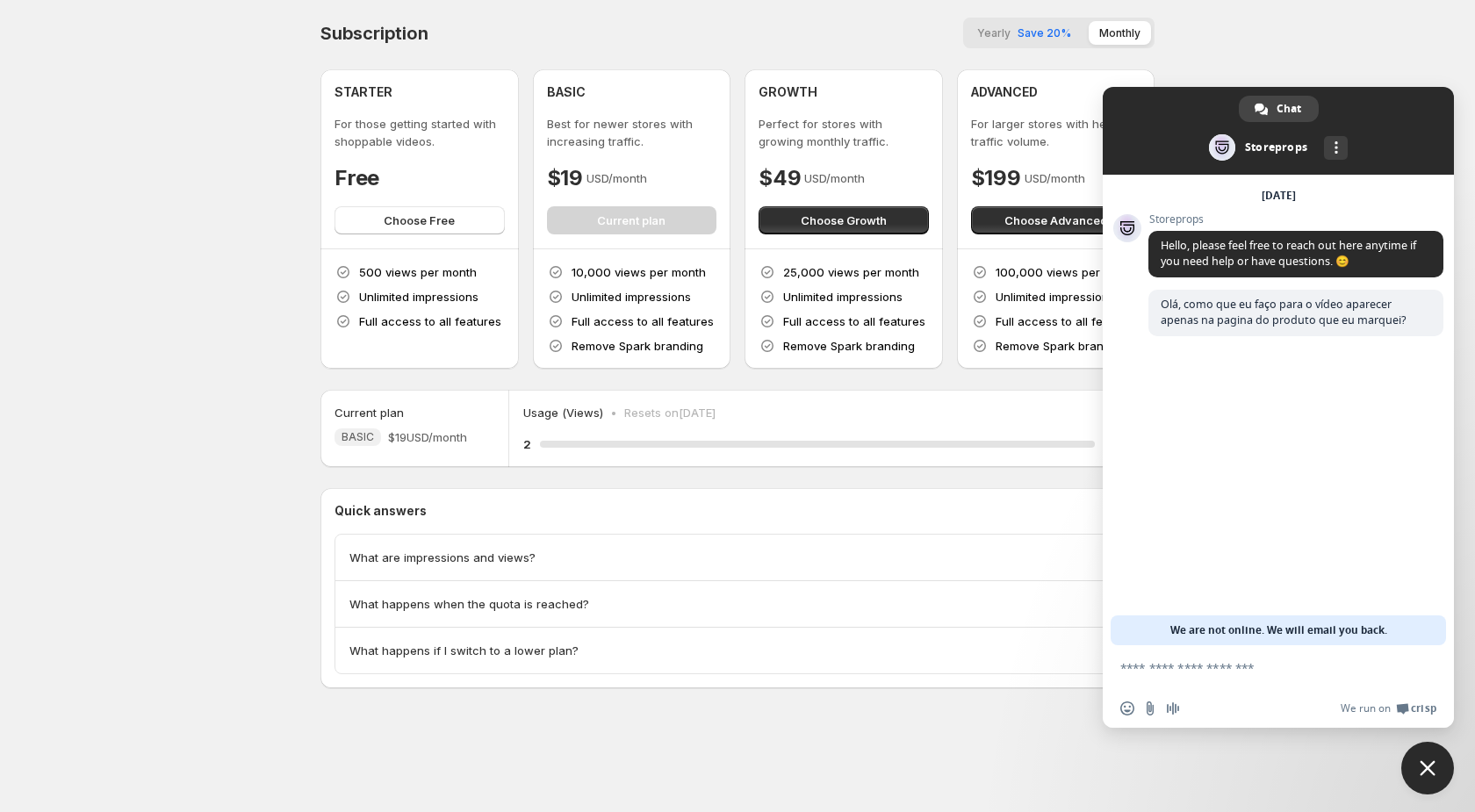
click at [1413, 737] on body "Home Feeds Videos Subscription Settings Subscription Yearly Save 20% Monthly ST…" at bounding box center [737, 406] width 1475 height 812
click at [1433, 772] on span "Close chat" at bounding box center [1427, 768] width 16 height 16
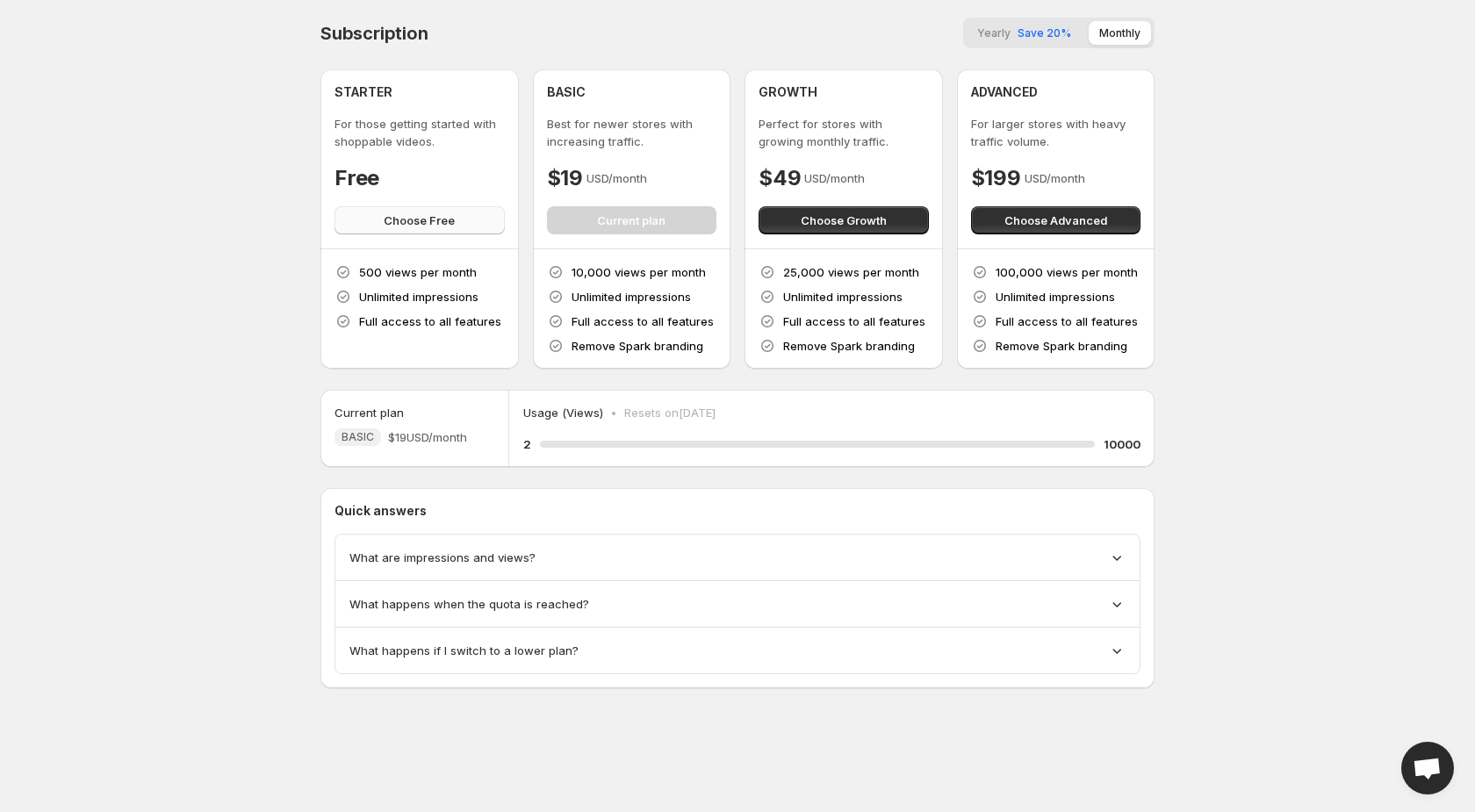
click at [435, 211] on span "Choose Free" at bounding box center [419, 220] width 71 height 18
